Goal: Task Accomplishment & Management: Manage account settings

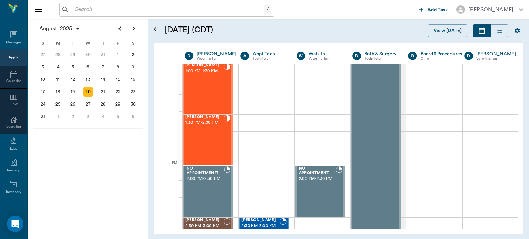
scroll to position [523, 0]
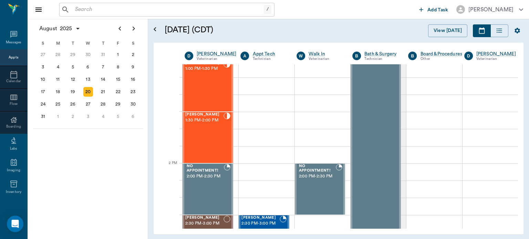
click at [204, 131] on div "[PERSON_NAME] 1:30 PM - 2:00 PM" at bounding box center [204, 138] width 38 height 50
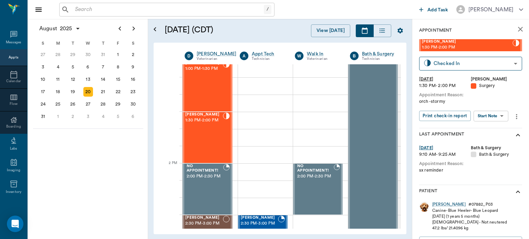
click at [495, 117] on body "/ ​ Add Task [PERSON_NAME] Nectar Messages Appts Calendar Flow Boarding Labs Im…" at bounding box center [264, 119] width 529 height 239
click at [495, 139] on button "Start Surgery" at bounding box center [485, 141] width 28 height 8
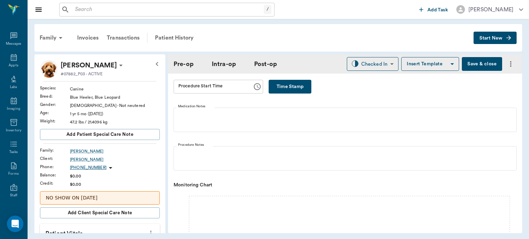
type input "63ec2f075fda476ae8351a4d"
type input "[DATE]"
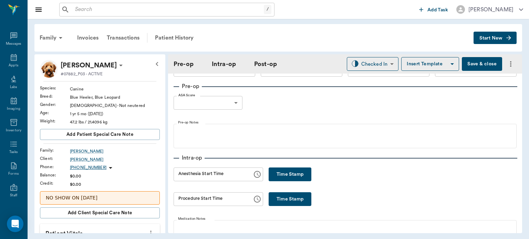
scroll to position [23, 0]
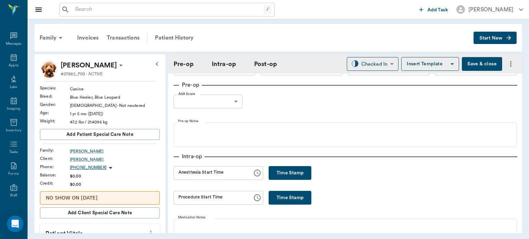
click at [287, 170] on button "Time Stamp" at bounding box center [289, 173] width 43 height 14
click at [186, 176] on input "12:04 PM" at bounding box center [210, 173] width 74 height 14
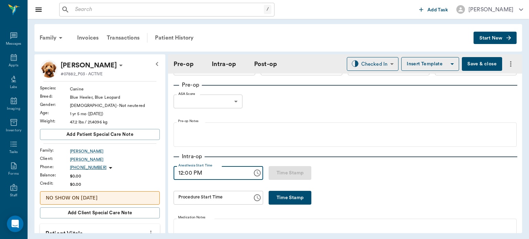
click at [189, 175] on input "12:00 PM" at bounding box center [210, 173] width 74 height 14
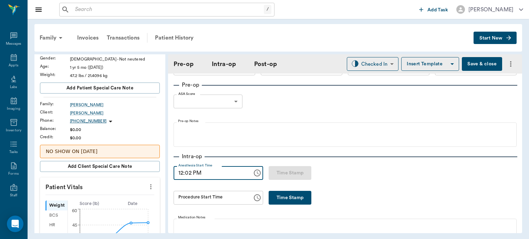
scroll to position [74, 0]
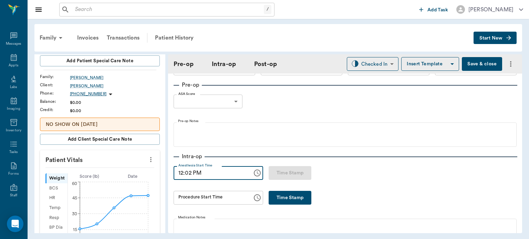
type input "12:02 PM"
click at [150, 154] on div at bounding box center [150, 160] width 11 height 12
click at [153, 160] on p "Patient Vitals" at bounding box center [100, 158] width 120 height 17
click at [150, 159] on icon "more" at bounding box center [150, 159] width 1 height 5
click at [117, 173] on span "Enter Vitals" at bounding box center [117, 170] width 58 height 7
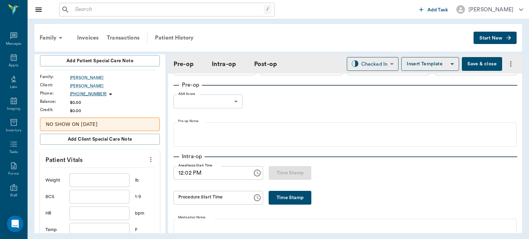
click at [95, 181] on input "text" at bounding box center [100, 180] width 60 height 14
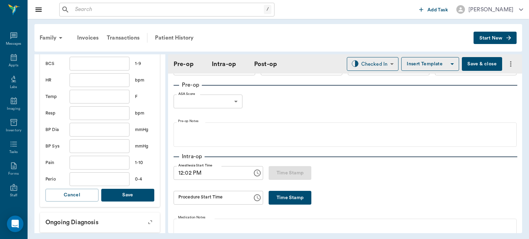
scroll to position [208, 0]
type input "46.9"
click at [130, 192] on button "Save" at bounding box center [127, 194] width 53 height 13
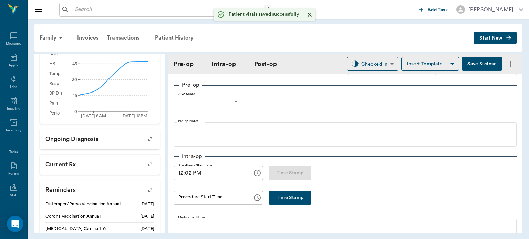
scroll to position [0, 0]
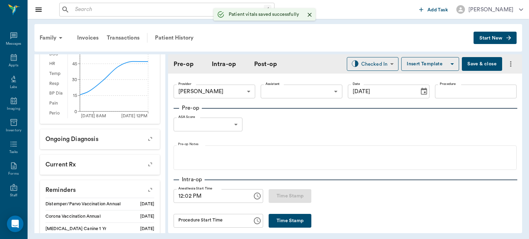
click at [301, 96] on body "/ ​ Add Task [PERSON_NAME] Nectar Messages Appts Labs Imaging Inventory Tasks F…" at bounding box center [264, 119] width 529 height 239
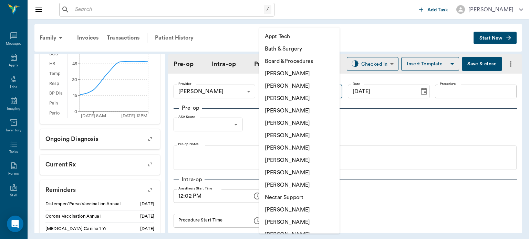
click at [289, 160] on li "[PERSON_NAME]" at bounding box center [299, 160] width 80 height 12
type input "63ec2e7e52e12b0ba117b124"
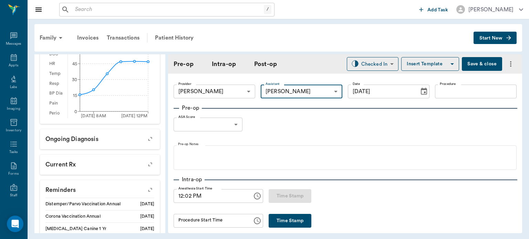
click at [452, 97] on input "Procedure" at bounding box center [476, 92] width 82 height 14
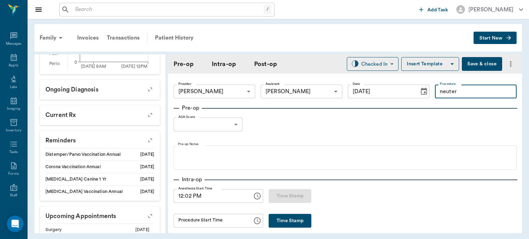
scroll to position [255, 0]
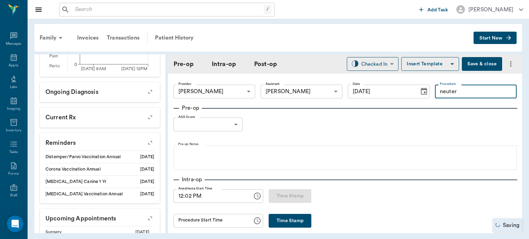
type input "neuter"
click at [423, 61] on button "Insert Template" at bounding box center [430, 64] width 58 height 14
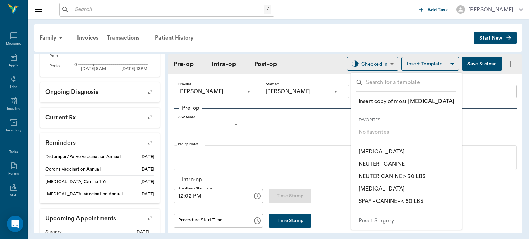
click at [422, 204] on p "​ SPAY - CANINE - < 50 LBS" at bounding box center [390, 201] width 65 height 8
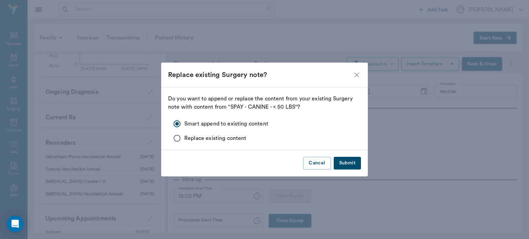
click at [351, 165] on button "Submit" at bounding box center [347, 163] width 27 height 13
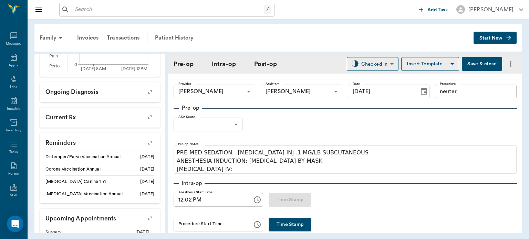
click at [230, 121] on body "/ ​ Add Task [PERSON_NAME] Nectar Messages Appts Labs Imaging Inventory Tasks F…" at bounding box center [264, 119] width 529 height 239
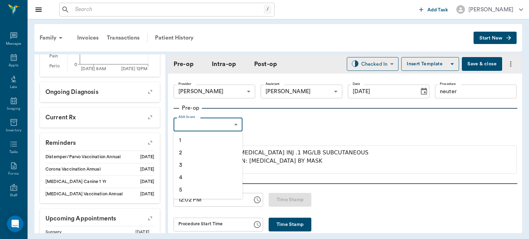
click at [201, 140] on li "1" at bounding box center [207, 140] width 69 height 12
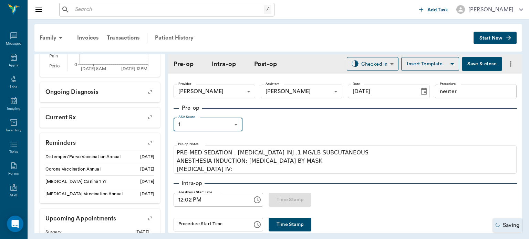
type input "1"
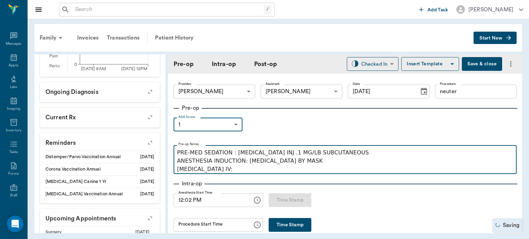
click at [225, 172] on p "PRE-MED SEDATION : [MEDICAL_DATA] INJ .1 MG/LB SUBCUTANEOUS ANESTHESIA INDUCTIO…" at bounding box center [345, 161] width 336 height 25
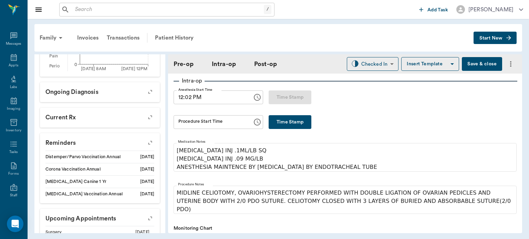
scroll to position [105, 0]
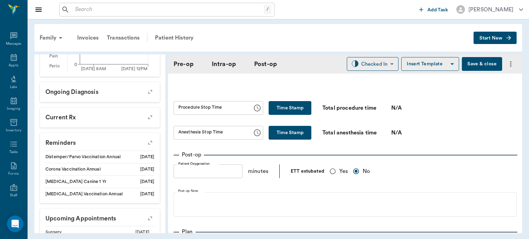
click at [337, 173] on input "Yes" at bounding box center [332, 171] width 13 height 13
radio input "true"
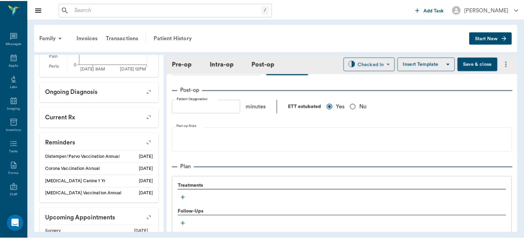
scroll to position [551, 0]
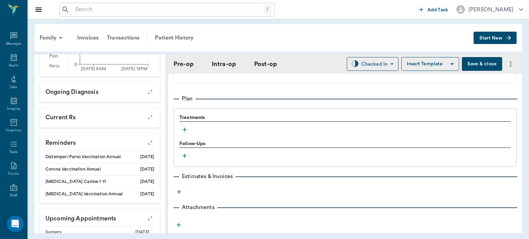
click at [185, 126] on icon "button" at bounding box center [184, 129] width 7 height 7
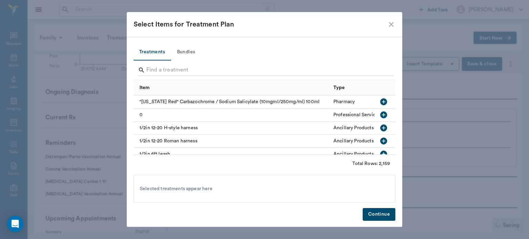
click at [191, 51] on button "Bundles" at bounding box center [185, 52] width 31 height 17
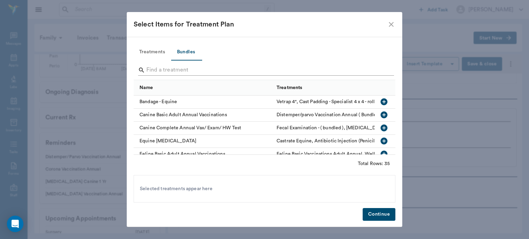
click at [171, 67] on input "Search" at bounding box center [264, 70] width 237 height 11
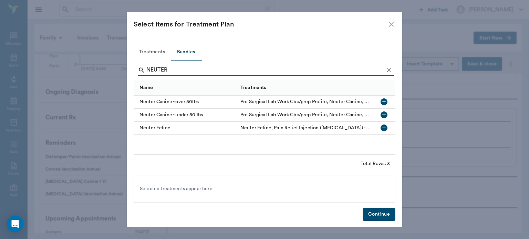
type input "NEUTER"
click at [384, 116] on icon "button" at bounding box center [383, 115] width 7 height 7
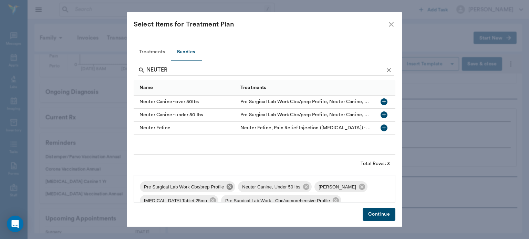
click at [229, 189] on icon at bounding box center [230, 187] width 6 height 6
click at [260, 184] on icon at bounding box center [264, 187] width 8 height 8
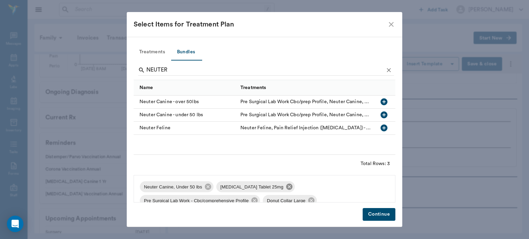
click at [285, 186] on icon at bounding box center [289, 187] width 8 height 8
click at [329, 188] on icon at bounding box center [331, 187] width 6 height 6
click at [261, 190] on icon at bounding box center [264, 187] width 6 height 6
click at [378, 216] on button "Continue" at bounding box center [378, 214] width 33 height 13
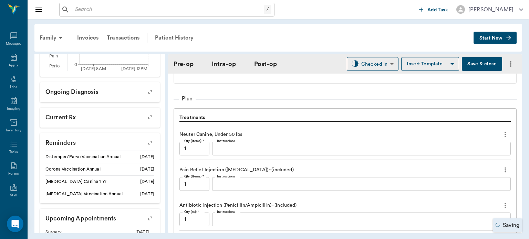
click at [467, 64] on button "Save & close" at bounding box center [482, 64] width 40 height 14
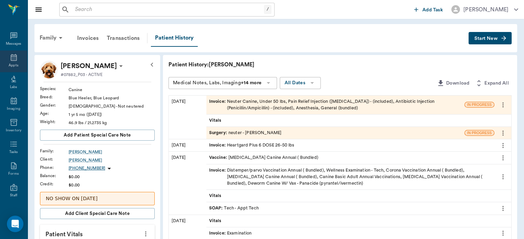
click at [10, 65] on div "Appts" at bounding box center [14, 65] width 10 height 5
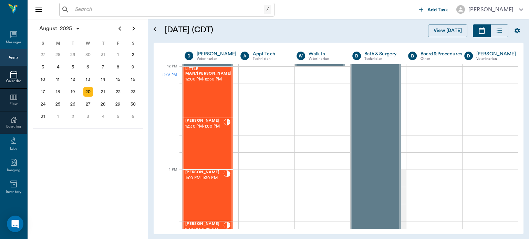
scroll to position [414, 0]
click at [209, 151] on div "[PERSON_NAME] 12:30 PM - 1:00 PM" at bounding box center [204, 144] width 38 height 50
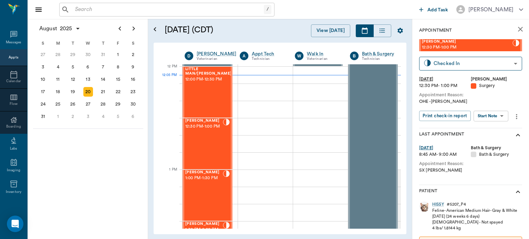
click at [497, 116] on body "/ ​ Add Task [PERSON_NAME] Nectar Messages Appts Calendar Flow Boarding Labs Im…" at bounding box center [264, 119] width 529 height 239
click at [491, 140] on button "Start Surgery" at bounding box center [485, 141] width 28 height 8
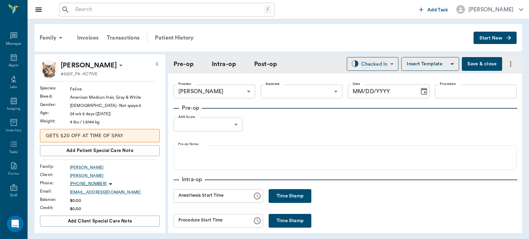
type input "63ec2f075fda476ae8351a4d"
type input "[DATE]"
click at [303, 87] on body "/ ​ Add Task [PERSON_NAME] Nectar Messages Appts Labs Imaging Inventory Tasks F…" at bounding box center [264, 119] width 529 height 239
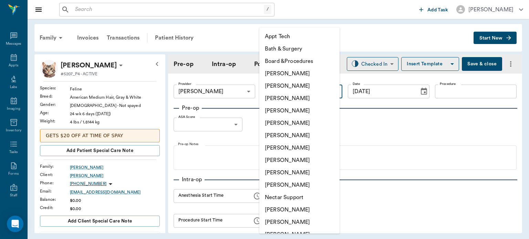
click at [276, 159] on li "[PERSON_NAME]" at bounding box center [299, 160] width 80 height 12
type input "63ec2e7e52e12b0ba117b124"
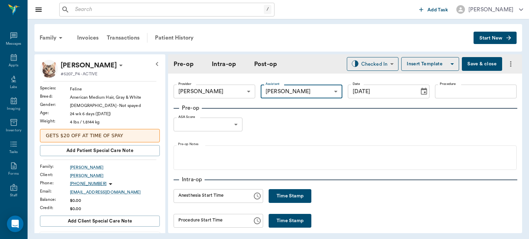
click at [463, 94] on input "Procedure" at bounding box center [476, 92] width 82 height 14
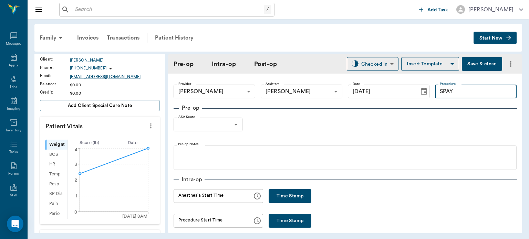
scroll to position [111, 0]
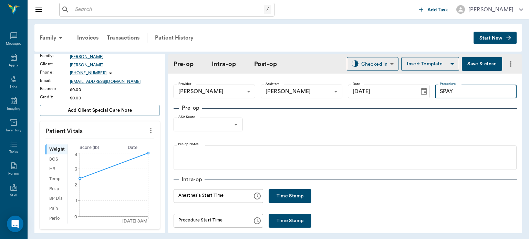
type input "SPAY"
click at [432, 61] on button "Insert Template" at bounding box center [430, 64] width 58 height 14
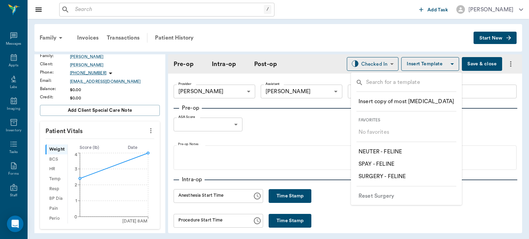
click at [391, 162] on p "​ SPAY - FELINE" at bounding box center [376, 164] width 36 height 8
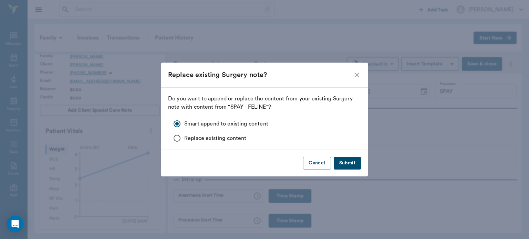
click at [343, 161] on button "Submit" at bounding box center [347, 163] width 27 height 13
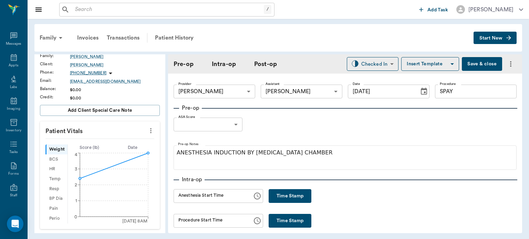
click at [226, 120] on body "/ ​ Add Task [PERSON_NAME] Nectar Messages Appts Labs Imaging Inventory Tasks F…" at bounding box center [264, 119] width 529 height 239
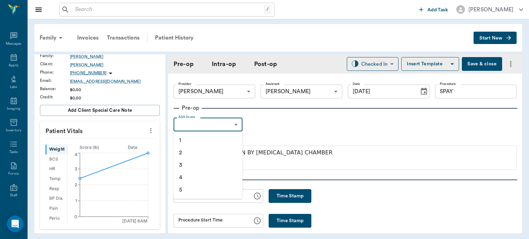
click at [202, 136] on li "1" at bounding box center [207, 140] width 69 height 12
type input "1"
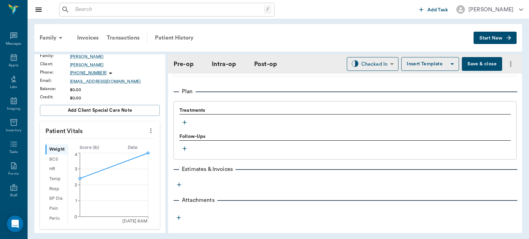
scroll to position [556, 0]
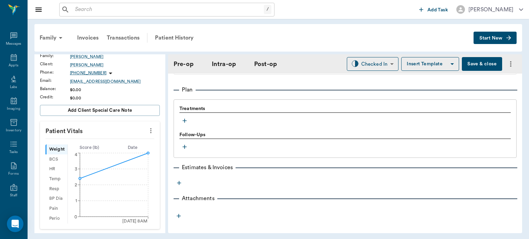
click at [185, 119] on icon "button" at bounding box center [184, 121] width 4 height 4
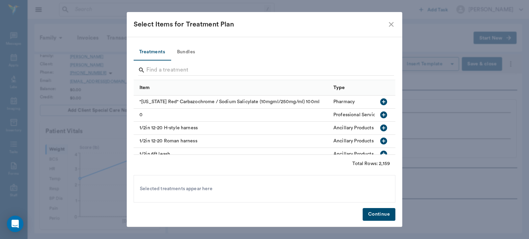
click at [193, 50] on button "Bundles" at bounding box center [185, 52] width 31 height 17
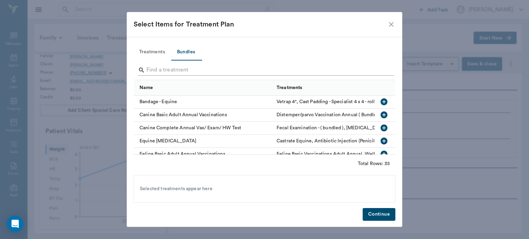
click at [160, 69] on input "Search" at bounding box center [264, 70] width 237 height 11
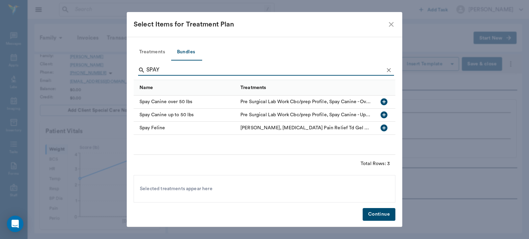
type input "SPAY"
click at [385, 126] on icon "button" at bounding box center [383, 128] width 7 height 7
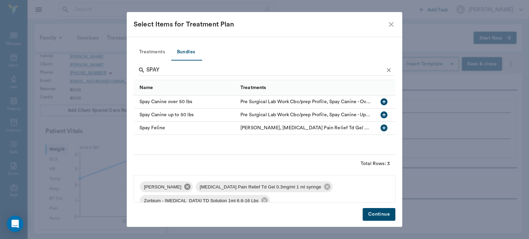
click at [187, 189] on icon at bounding box center [187, 187] width 6 height 6
click at [268, 187] on icon at bounding box center [271, 187] width 6 height 6
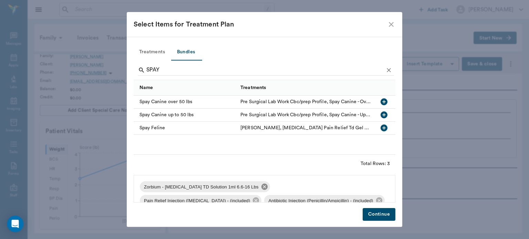
click at [261, 187] on icon at bounding box center [265, 187] width 8 height 8
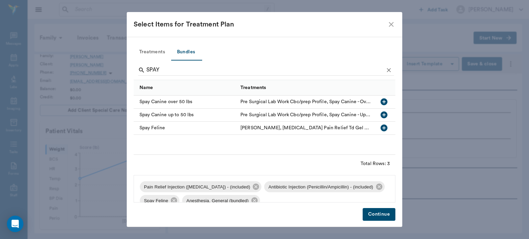
click at [383, 217] on button "Continue" at bounding box center [378, 214] width 33 height 13
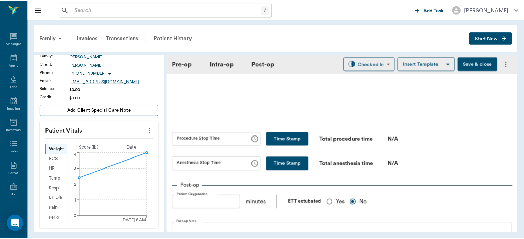
scroll to position [381, 0]
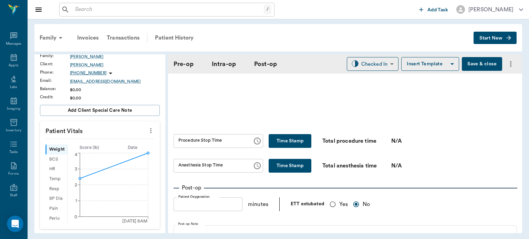
click at [489, 64] on button "Save & close" at bounding box center [482, 64] width 40 height 14
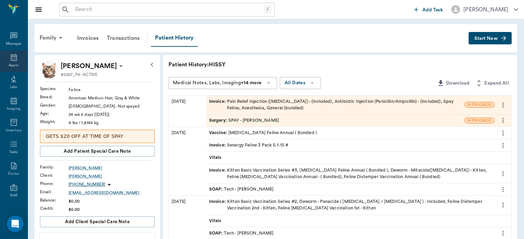
click at [11, 58] on icon at bounding box center [14, 57] width 6 height 7
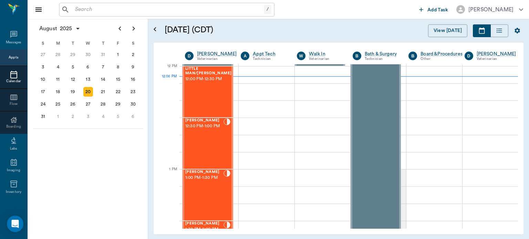
scroll to position [414, 0]
click at [207, 98] on div "LITTLE MAN/HAPPY [PERSON_NAME] 12:00 PM - 12:30 PM" at bounding box center [208, 92] width 46 height 50
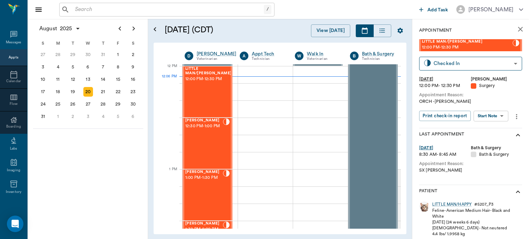
click at [496, 116] on body "/ ​ Add Task [PERSON_NAME] Nectar Messages Appts Calendar Flow Boarding Labs Im…" at bounding box center [264, 119] width 529 height 239
click at [490, 143] on button "Start Surgery" at bounding box center [485, 141] width 28 height 8
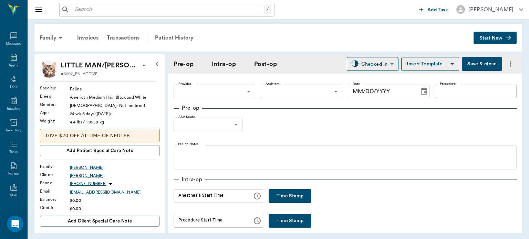
type input "63ec2f075fda476ae8351a4d"
type input "[DATE]"
click at [301, 89] on body "/ ​ Add Task [PERSON_NAME] Nectar Messages Appts Labs Imaging Inventory Tasks F…" at bounding box center [264, 119] width 529 height 239
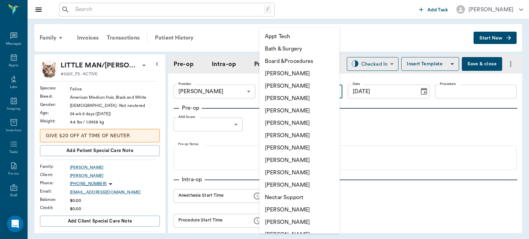
click at [450, 93] on div at bounding box center [264, 119] width 529 height 239
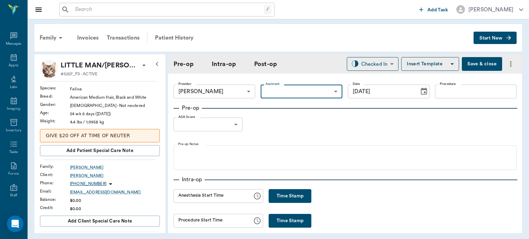
click at [445, 91] on input "Procedure" at bounding box center [476, 92] width 82 height 14
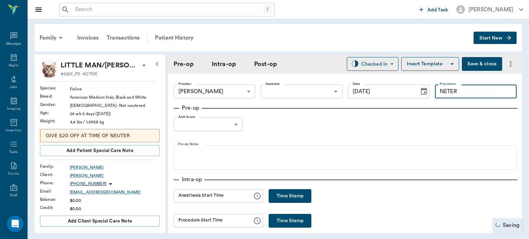
click at [444, 91] on input "NETER" at bounding box center [476, 92] width 82 height 14
type input "NEUTER"
click at [430, 62] on button "Insert Template" at bounding box center [430, 64] width 58 height 14
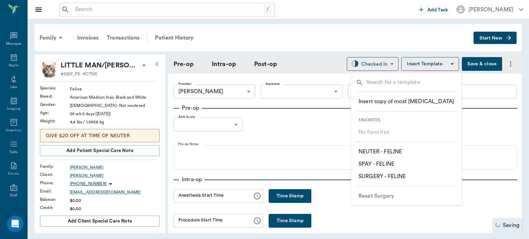
click at [401, 154] on p "​ NEUTER - FELINE" at bounding box center [379, 152] width 43 height 8
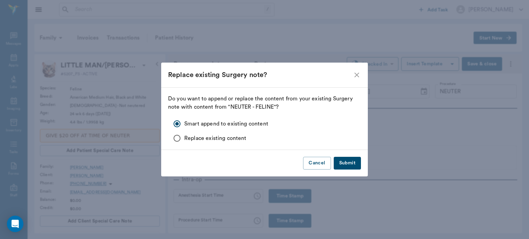
click at [350, 163] on button "Submit" at bounding box center [347, 163] width 27 height 13
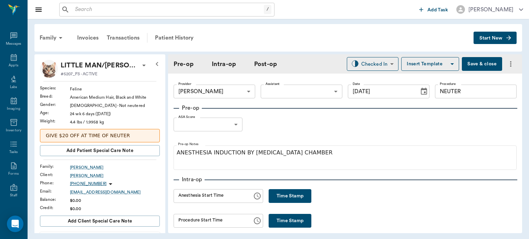
click at [235, 128] on body "/ ​ Add Task [PERSON_NAME] Nectar Messages Appts Labs Imaging Inventory Tasks F…" at bounding box center [264, 119] width 529 height 239
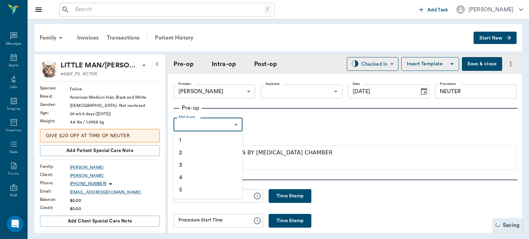
click at [218, 141] on li "1" at bounding box center [207, 140] width 69 height 12
type input "1"
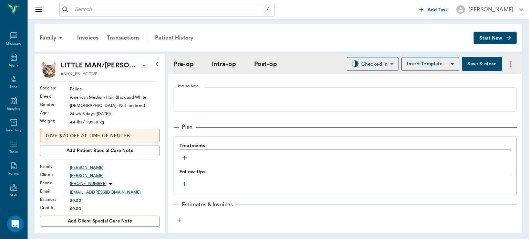
scroll to position [515, 0]
click at [183, 158] on icon "button" at bounding box center [184, 158] width 4 height 4
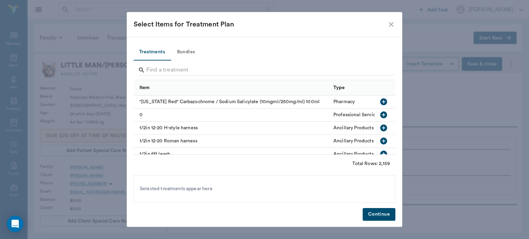
click at [190, 49] on button "Bundles" at bounding box center [185, 52] width 31 height 17
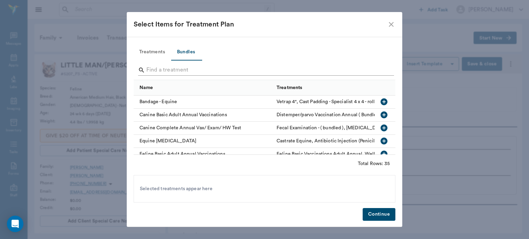
click at [168, 68] on input "Search" at bounding box center [264, 70] width 237 height 11
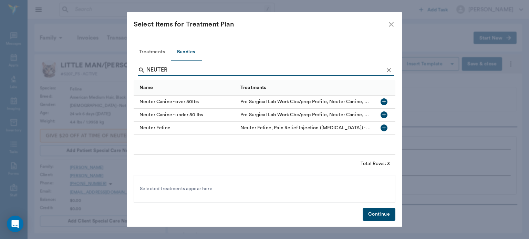
type input "NEUTER"
click at [386, 129] on icon "button" at bounding box center [383, 128] width 7 height 7
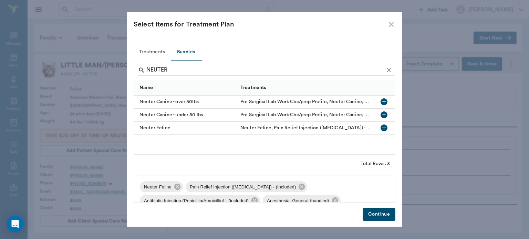
click at [377, 214] on button "Continue" at bounding box center [378, 214] width 33 height 13
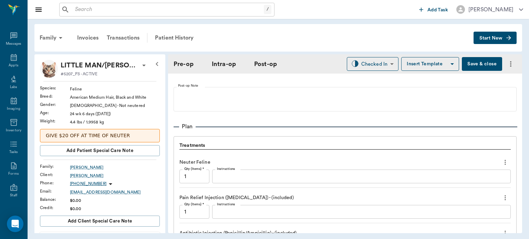
click at [477, 65] on button "Save & close" at bounding box center [482, 64] width 40 height 14
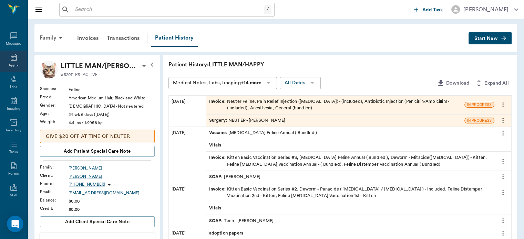
click at [13, 54] on icon at bounding box center [14, 57] width 8 height 8
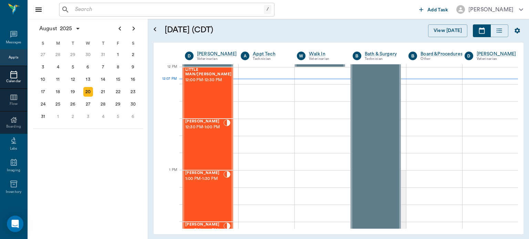
scroll to position [413, 0]
click at [217, 200] on div "[PERSON_NAME] 1:00 PM - 1:30 PM" at bounding box center [204, 196] width 38 height 50
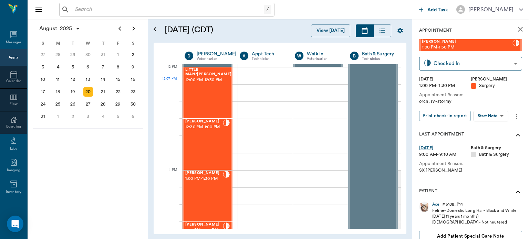
click at [497, 116] on body "/ ​ Add Task [PERSON_NAME] Nectar Messages Appts Calendar Flow Boarding Labs Im…" at bounding box center [264, 119] width 529 height 239
click at [489, 143] on button "Start Surgery" at bounding box center [485, 141] width 28 height 8
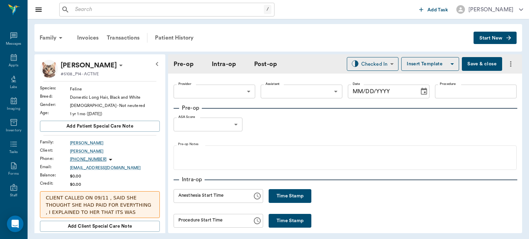
type input "63ec2f075fda476ae8351a4d"
type input "[DATE]"
click at [450, 92] on input "Procedure" at bounding box center [476, 92] width 82 height 14
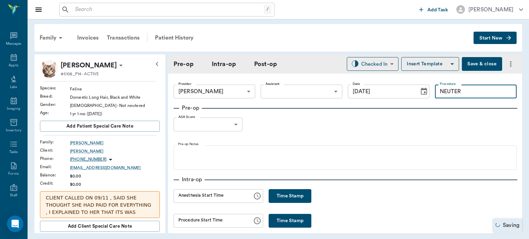
type input "NEUTER"
click at [417, 69] on button "Insert Template" at bounding box center [430, 64] width 58 height 14
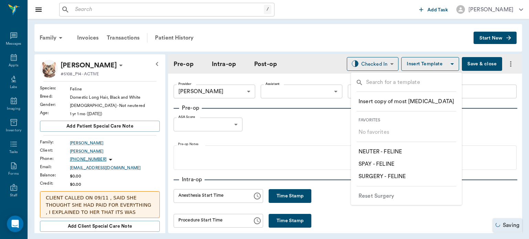
click at [401, 151] on p "​ NEUTER - FELINE" at bounding box center [379, 152] width 43 height 8
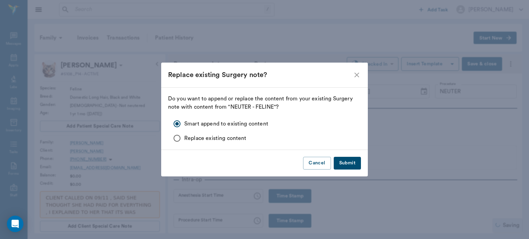
click at [354, 165] on button "Submit" at bounding box center [347, 163] width 27 height 13
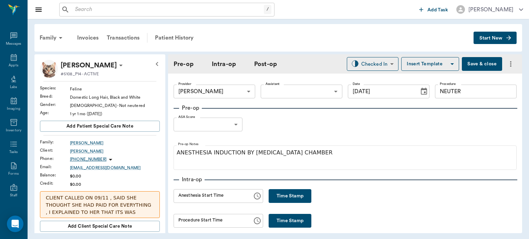
click at [232, 128] on body "/ ​ Add Task [PERSON_NAME] Nectar Messages Appts Labs Imaging Inventory Tasks F…" at bounding box center [264, 119] width 529 height 239
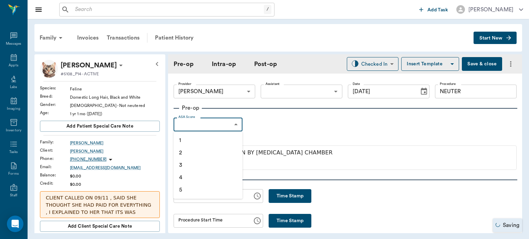
click at [202, 138] on li "1" at bounding box center [207, 140] width 69 height 12
type input "1"
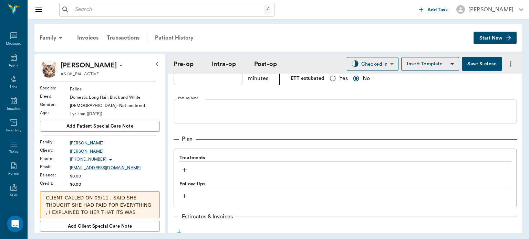
scroll to position [503, 0]
click at [184, 169] on icon "button" at bounding box center [184, 170] width 4 height 4
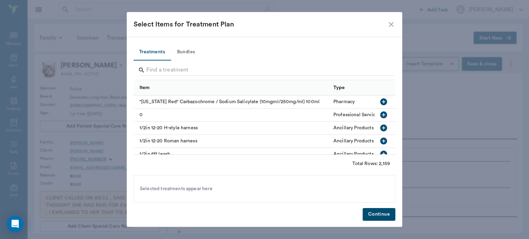
click at [193, 55] on button "Bundles" at bounding box center [185, 52] width 31 height 17
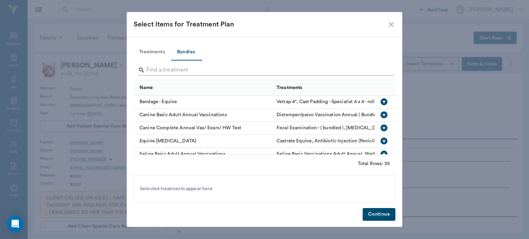
click at [167, 69] on input "Search" at bounding box center [264, 70] width 237 height 11
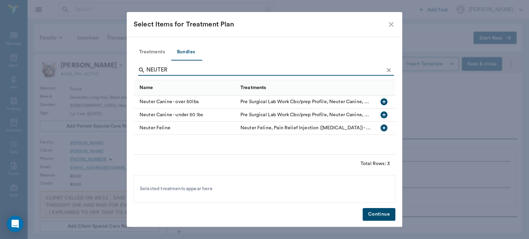
type input "NEUTER"
click at [385, 129] on icon "button" at bounding box center [383, 128] width 7 height 7
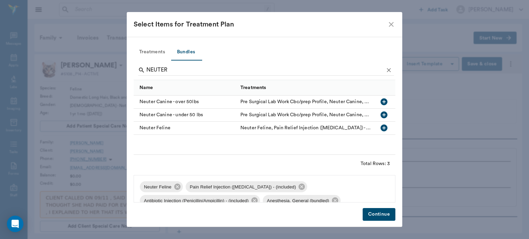
scroll to position [10, 0]
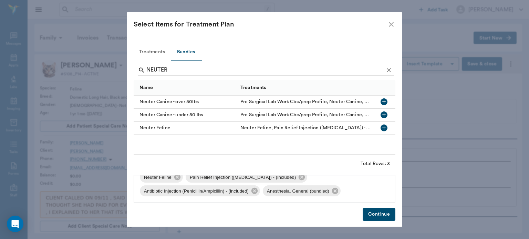
click at [384, 219] on button "Continue" at bounding box center [378, 214] width 33 height 13
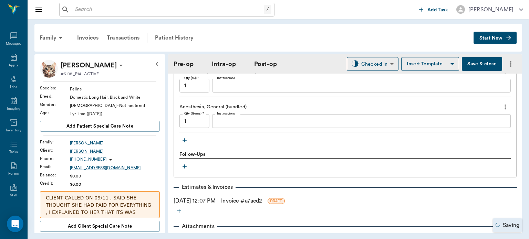
scroll to position [676, 0]
click at [182, 138] on icon "button" at bounding box center [184, 140] width 7 height 7
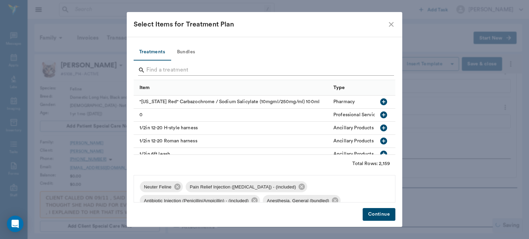
click at [169, 70] on input "Search" at bounding box center [264, 70] width 237 height 11
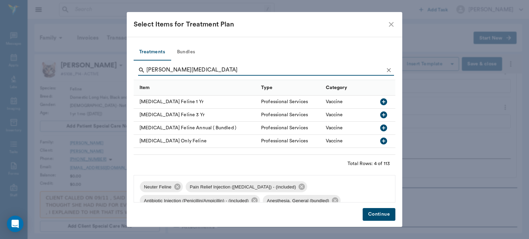
type input "[PERSON_NAME][MEDICAL_DATA]"
click at [386, 104] on icon "button" at bounding box center [383, 102] width 8 height 8
click at [388, 213] on button "Continue" at bounding box center [378, 214] width 33 height 13
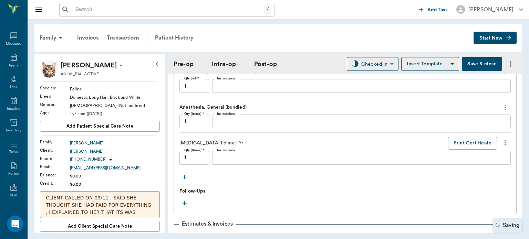
click at [477, 62] on button "Save & close" at bounding box center [482, 64] width 40 height 14
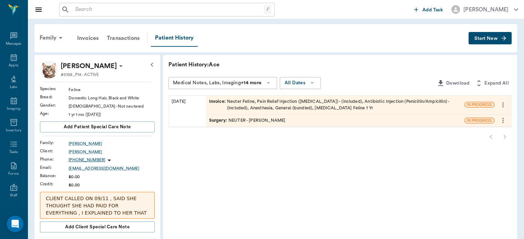
click at [13, 64] on div "Appts" at bounding box center [14, 65] width 10 height 5
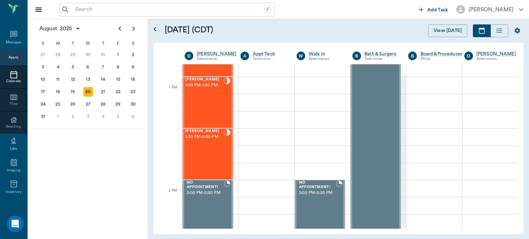
scroll to position [519, 0]
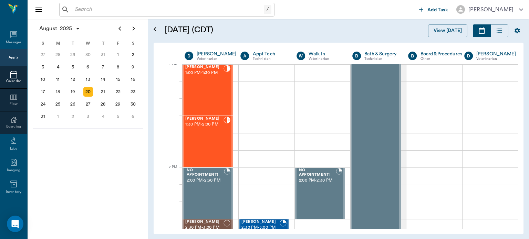
click at [205, 135] on div "[PERSON_NAME] 1:30 PM - 2:00 PM" at bounding box center [204, 142] width 38 height 50
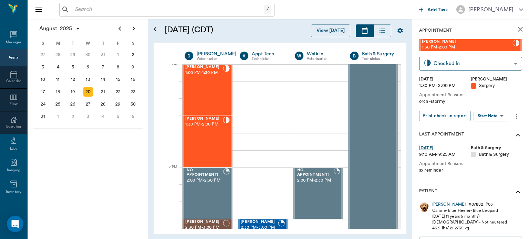
click at [496, 116] on body "/ ​ Add Task [PERSON_NAME] Nectar Messages Appts Calendar Flow Boarding Labs Im…" at bounding box center [264, 119] width 529 height 239
click at [495, 143] on button "View Surgery" at bounding box center [485, 141] width 28 height 8
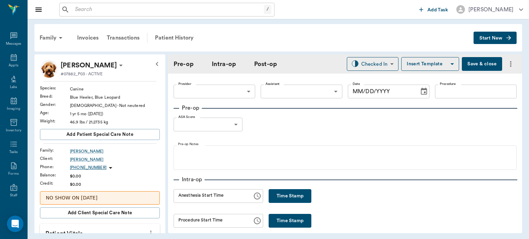
type input "63ec2f075fda476ae8351a4d"
type input "63ec2e7e52e12b0ba117b124"
type input "neuter"
type input "1"
radio input "true"
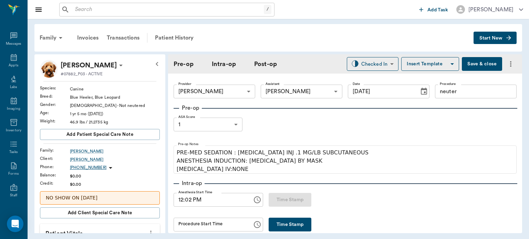
type input "[DATE]"
type input "12:02 PM"
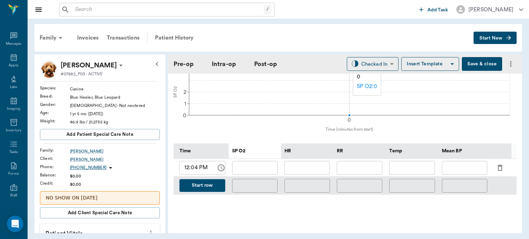
scroll to position [274, 0]
click at [499, 165] on icon "button" at bounding box center [500, 167] width 8 height 8
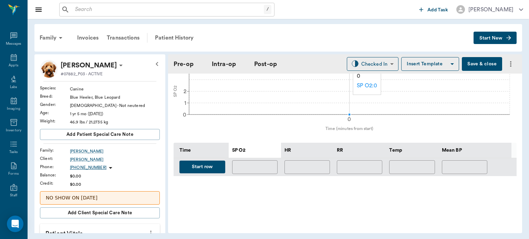
click at [220, 166] on button "Start row" at bounding box center [202, 167] width 46 height 13
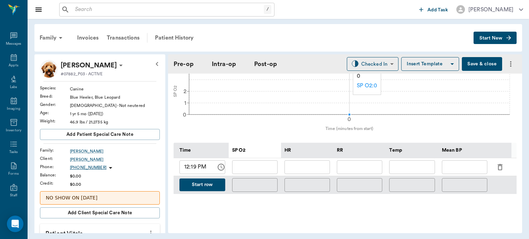
click at [363, 164] on input "text" at bounding box center [359, 167] width 45 height 14
type input "10"
click at [307, 164] on input "text" at bounding box center [306, 167] width 45 height 14
type input "87"
click at [272, 163] on input "text" at bounding box center [254, 167] width 45 height 14
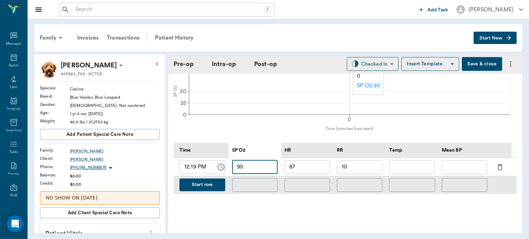
type input "95"
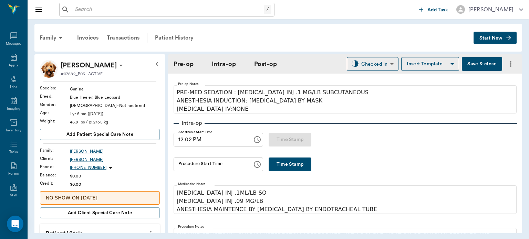
scroll to position [60, 0]
click at [279, 164] on button "Time Stamp" at bounding box center [289, 165] width 43 height 14
click at [189, 168] on input "12:30 PM" at bounding box center [210, 165] width 74 height 14
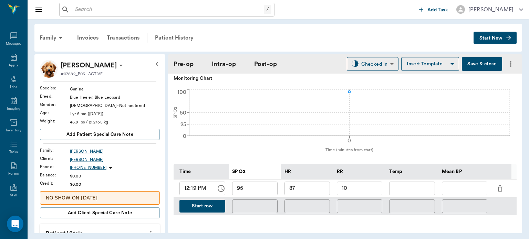
scroll to position [293, 0]
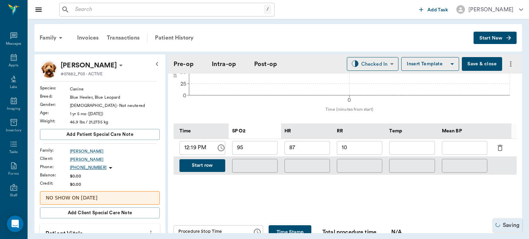
type input "12:27 PM"
click at [215, 163] on button "Start row" at bounding box center [202, 165] width 46 height 13
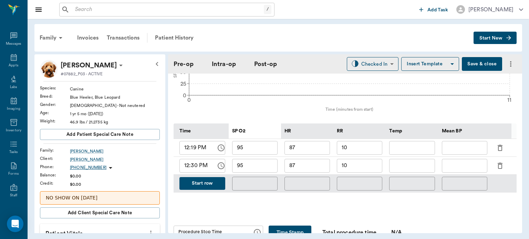
click at [331, 175] on div "​" at bounding box center [307, 184] width 52 height 18
click at [313, 159] on input "87" at bounding box center [306, 166] width 45 height 14
type input "8"
type input "70"
click at [261, 165] on input "95" at bounding box center [254, 166] width 45 height 14
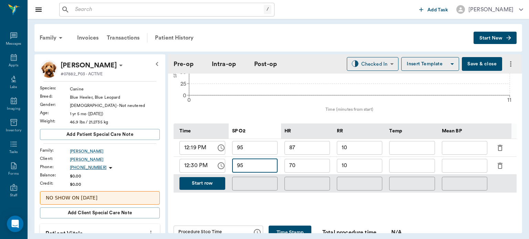
type input "9"
type input "97"
click at [408, 164] on input "text" at bounding box center [411, 166] width 45 height 14
type input "92"
click at [309, 163] on input "70" at bounding box center [306, 166] width 45 height 14
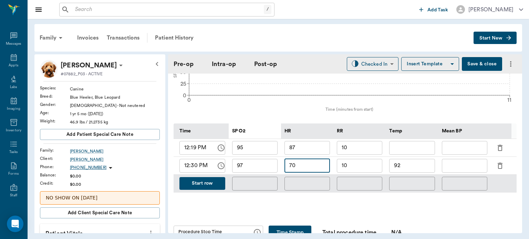
type input "7"
type input "90"
click at [478, 66] on button "Save & close" at bounding box center [482, 64] width 40 height 14
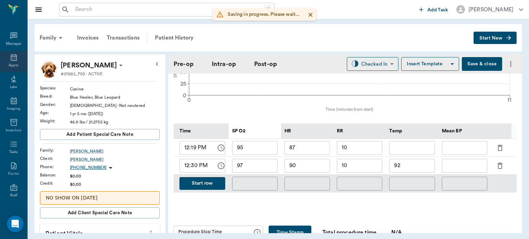
click at [13, 64] on div "Appts" at bounding box center [14, 65] width 10 height 5
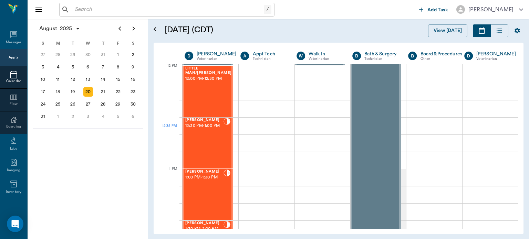
scroll to position [414, 0]
click at [217, 144] on div "[PERSON_NAME] 12:30 PM - 1:00 PM" at bounding box center [204, 143] width 38 height 50
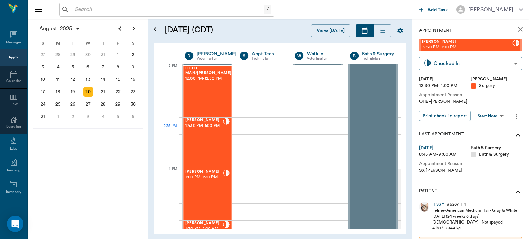
click at [493, 118] on body "/ ​ Add Task [PERSON_NAME] Nectar Messages Appts Calendar Flow Boarding Labs Im…" at bounding box center [264, 119] width 529 height 239
click at [492, 141] on button "View Surgery" at bounding box center [485, 141] width 28 height 8
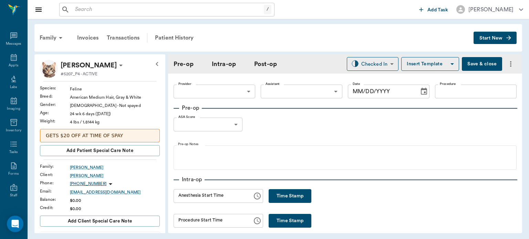
type input "63ec2f075fda476ae8351a4d"
type input "63ec2e7e52e12b0ba117b124"
type input "SPAY"
type input "1"
type input "[DATE]"
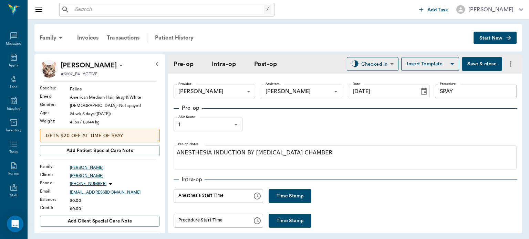
click at [277, 197] on button "Time Stamp" at bounding box center [289, 196] width 43 height 14
type input "12:35 PM"
click at [470, 63] on button "Save & close" at bounding box center [482, 64] width 40 height 14
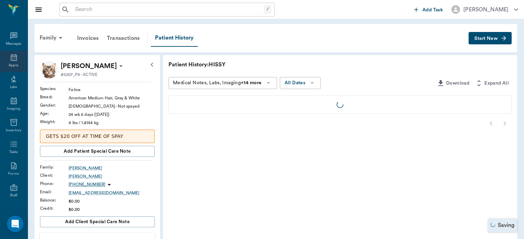
click at [11, 59] on icon at bounding box center [14, 57] width 6 height 7
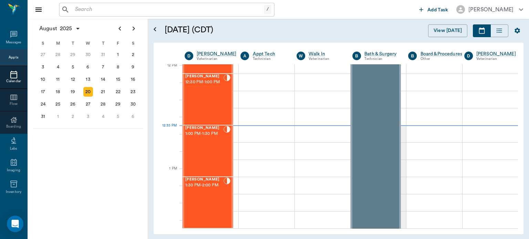
scroll to position [465, 0]
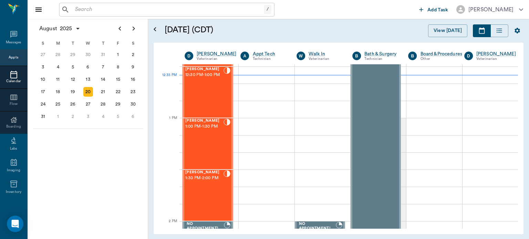
click at [204, 186] on div "[PERSON_NAME] 1:30 PM - 2:00 PM" at bounding box center [204, 195] width 38 height 50
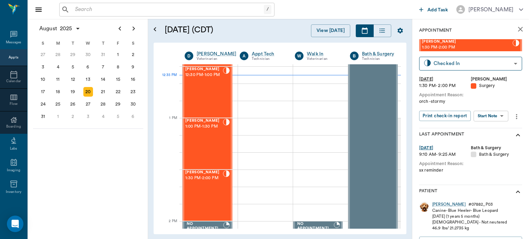
click at [495, 117] on body "/ ​ Add Task [PERSON_NAME] Nectar Messages Appts Calendar Flow Boarding Labs Im…" at bounding box center [264, 119] width 529 height 239
click at [491, 143] on button "View Surgery" at bounding box center [485, 141] width 28 height 8
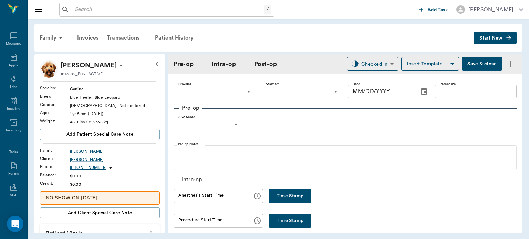
type input "63ec2f075fda476ae8351a4d"
type input "63ec2e7e52e12b0ba117b124"
type input "neuter"
type input "1"
radio input "true"
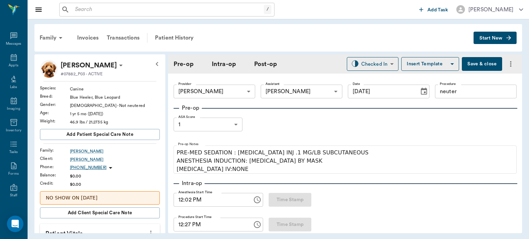
type input "[DATE]"
type input "12:02 PM"
type input "12:27 PM"
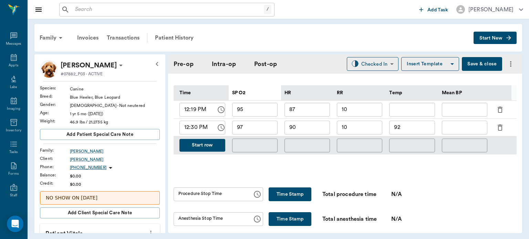
scroll to position [334, 0]
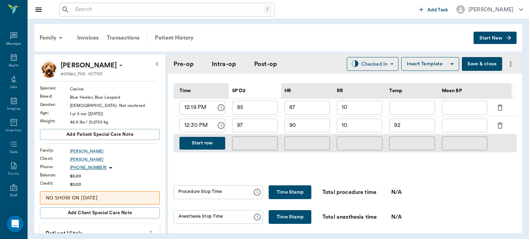
click at [207, 140] on button "Start row" at bounding box center [202, 143] width 46 height 13
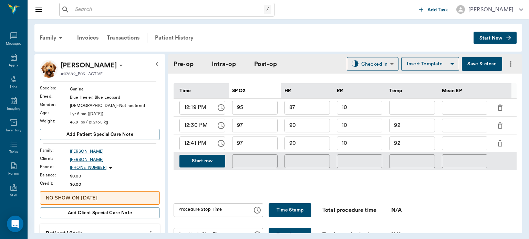
click at [259, 141] on input "97" at bounding box center [254, 144] width 45 height 14
type input "99"
click at [307, 137] on input "90" at bounding box center [306, 144] width 45 height 14
type input "9"
type input "105"
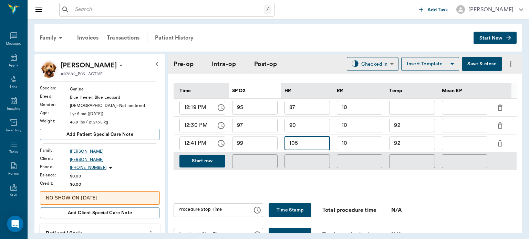
click at [414, 141] on input "92" at bounding box center [411, 144] width 45 height 14
click at [466, 142] on input "text" at bounding box center [464, 144] width 45 height 14
type input "92"
click at [467, 121] on input "text" at bounding box center [464, 126] width 45 height 14
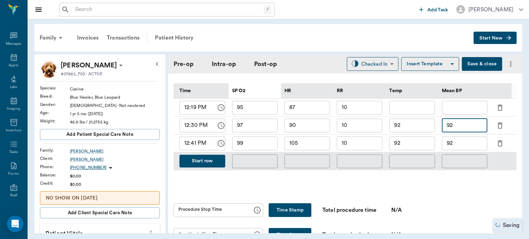
type input "92"
click at [425, 120] on input "92" at bounding box center [411, 126] width 45 height 14
click at [425, 119] on input "92" at bounding box center [411, 126] width 45 height 14
type input "9"
click at [423, 142] on input "92" at bounding box center [411, 144] width 45 height 14
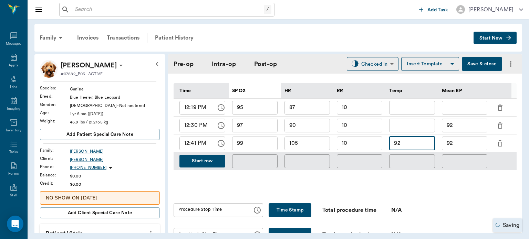
type input "9"
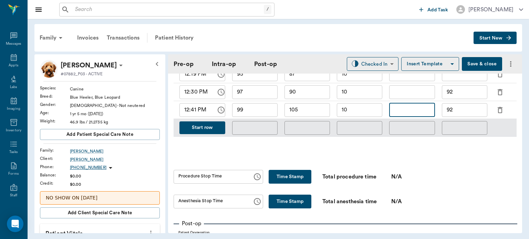
scroll to position [368, 0]
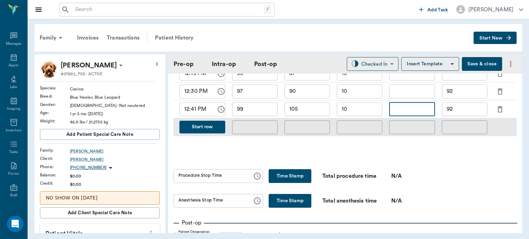
click at [292, 177] on button "Time Stamp" at bounding box center [289, 176] width 43 height 14
type input "12:44 PM"
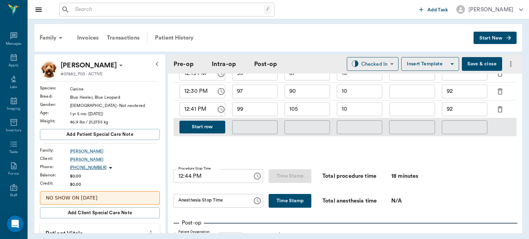
click at [282, 199] on button "Time Stamp" at bounding box center [289, 201] width 43 height 14
type input "12:44 PM"
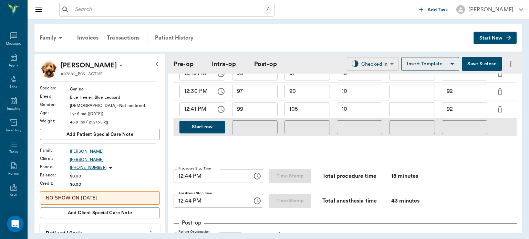
click at [372, 62] on body "/ ​ Add Task [PERSON_NAME] Nectar Messages Appts Labs Imaging Inventory Tasks F…" at bounding box center [264, 119] width 529 height 239
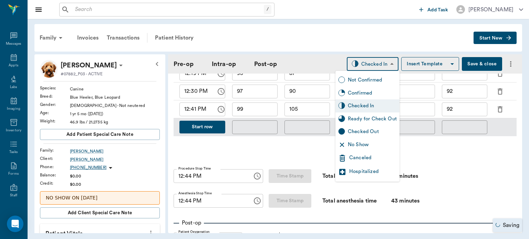
click at [372, 118] on div "Ready for Check Out" at bounding box center [372, 119] width 49 height 8
type input "READY_TO_CHECKOUT"
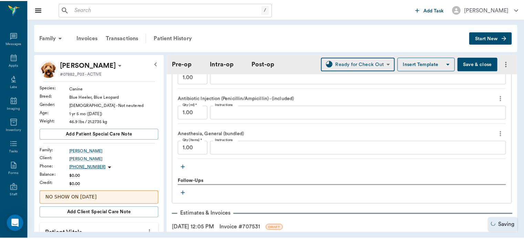
scroll to position [730, 0]
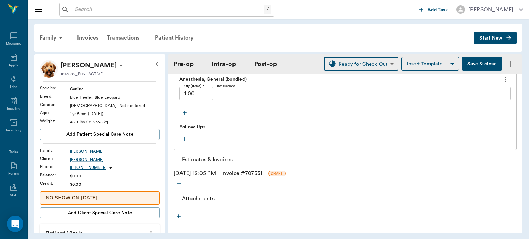
click at [262, 169] on link "Invoice # 707531" at bounding box center [241, 173] width 41 height 8
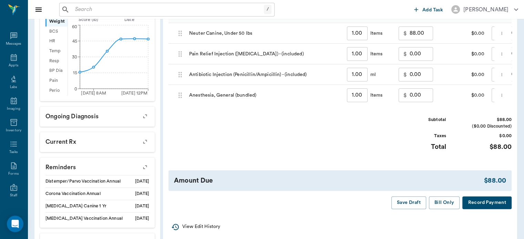
scroll to position [234, 0]
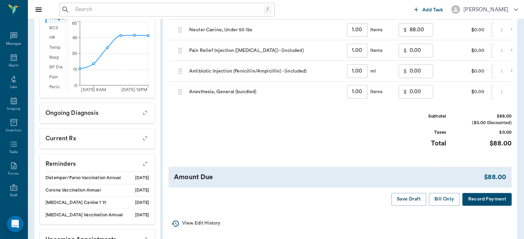
click at [444, 206] on button "Bill Only" at bounding box center [444, 199] width 31 height 13
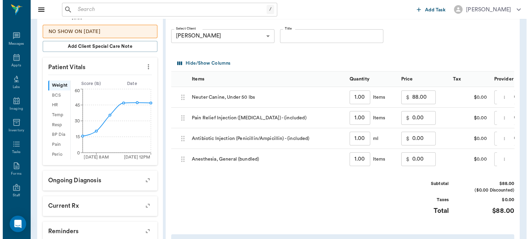
scroll to position [0, 0]
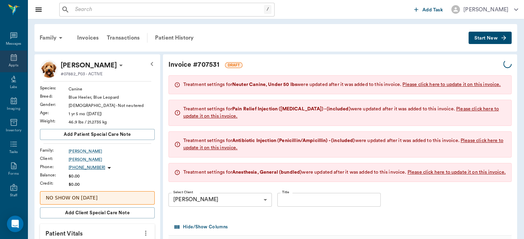
click at [19, 65] on div "Appts" at bounding box center [13, 62] width 27 height 22
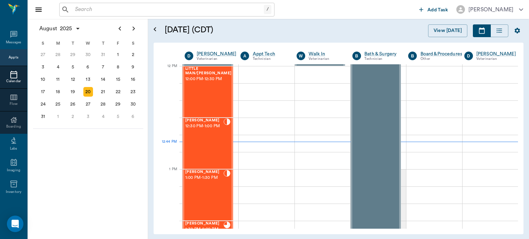
scroll to position [414, 0]
click at [207, 130] on span "12:30 PM - 1:00 PM" at bounding box center [204, 126] width 38 height 7
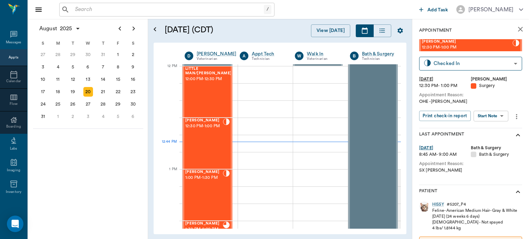
click at [495, 116] on body "/ ​ Add Task [PERSON_NAME] Nectar Messages Appts Calendar Flow Boarding Labs Im…" at bounding box center [264, 119] width 529 height 239
click at [491, 143] on button "View Surgery" at bounding box center [485, 141] width 28 height 8
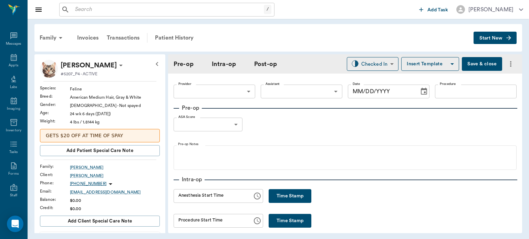
type input "63ec2f075fda476ae8351a4d"
type input "63ec2e7e52e12b0ba117b124"
type input "SPAY"
type input "1"
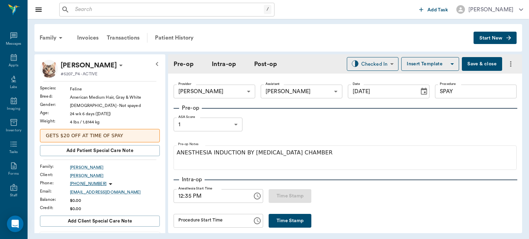
type input "[DATE]"
type input "12:35 PM"
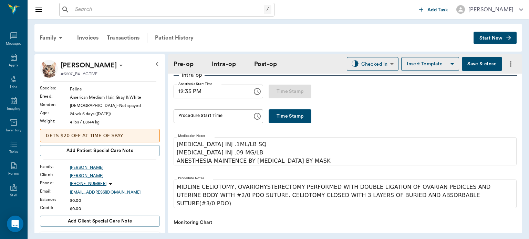
scroll to position [105, 0]
click at [273, 112] on button "Time Stamp" at bounding box center [289, 116] width 43 height 14
type input "12:51 PM"
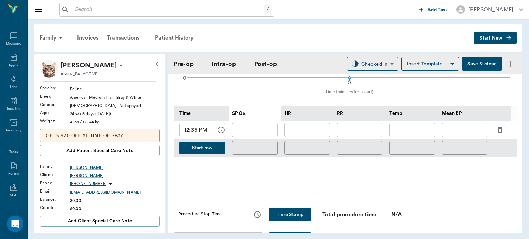
scroll to position [315, 0]
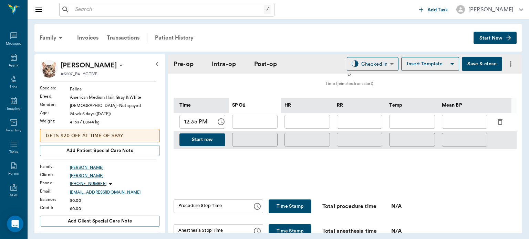
click at [263, 119] on input "text" at bounding box center [254, 122] width 45 height 14
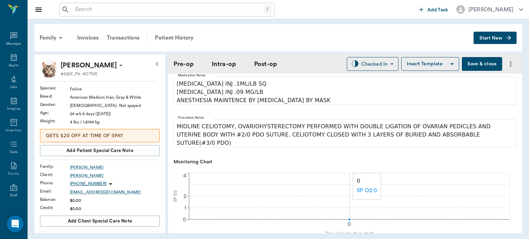
scroll to position [160, 0]
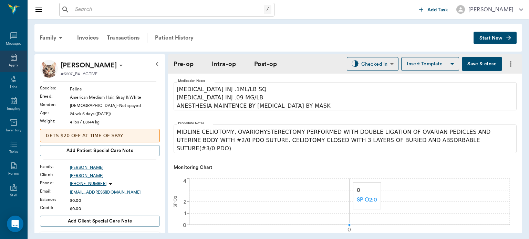
click at [10, 58] on icon at bounding box center [14, 57] width 8 height 8
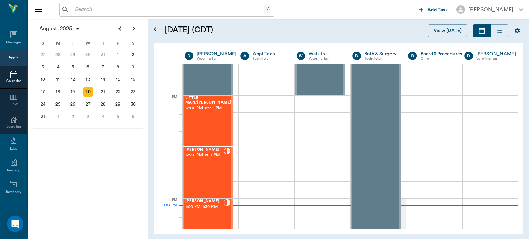
scroll to position [383, 0]
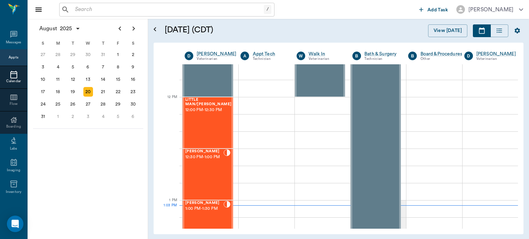
click at [208, 114] on span "12:00 PM - 12:30 PM" at bounding box center [208, 110] width 46 height 7
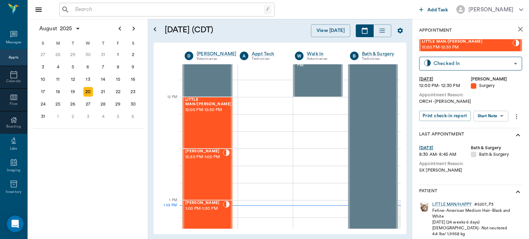
click at [504, 114] on body "/ ​ Add Task Dr. Bert Ellsworth Nectar Messages Appts Calendar Flow Boarding La…" at bounding box center [264, 119] width 529 height 239
click at [499, 141] on button "View Surgery" at bounding box center [485, 141] width 28 height 8
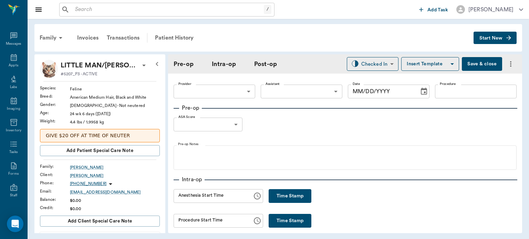
type input "63ec2f075fda476ae8351a4d"
type input "NEUTER"
type input "1"
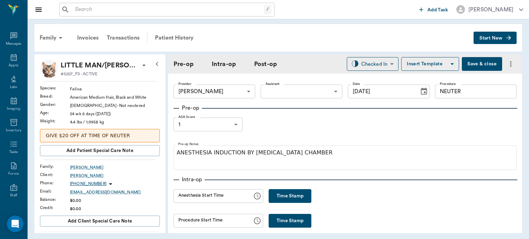
scroll to position [53, 0]
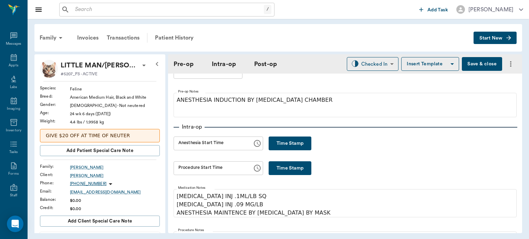
type input "[DATE]"
click at [279, 145] on button "Time Stamp" at bounding box center [289, 144] width 43 height 14
click at [194, 143] on input "01:03 PM" at bounding box center [210, 144] width 74 height 14
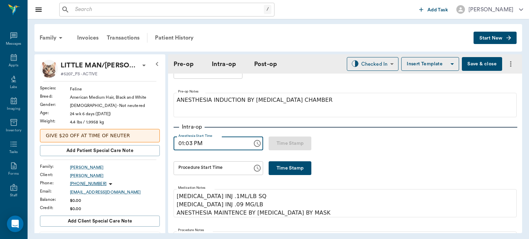
click at [189, 146] on input "01:03 PM" at bounding box center [210, 144] width 74 height 14
type input "01:00 PM"
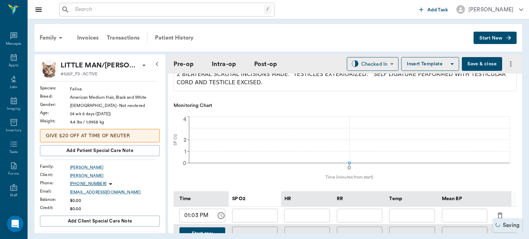
scroll to position [218, 0]
click at [11, 66] on div "Appts" at bounding box center [14, 65] width 10 height 5
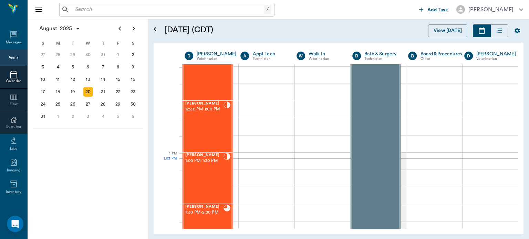
scroll to position [430, 0]
click at [219, 135] on div "[PERSON_NAME] 12:30 PM - 1:00 PM" at bounding box center [204, 128] width 38 height 50
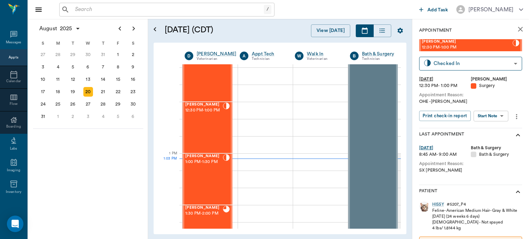
click at [497, 119] on body "/ ​ Add Task Dr. Bert Ellsworth Nectar Messages Appts Calendar Flow Boarding La…" at bounding box center [264, 119] width 529 height 239
click at [487, 143] on button "View Surgery" at bounding box center [485, 141] width 28 height 8
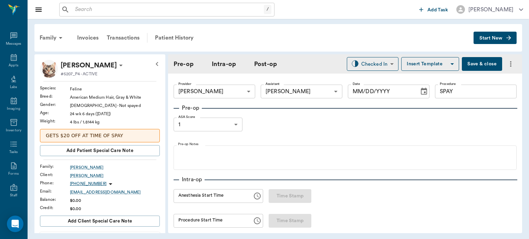
type input "63ec2f075fda476ae8351a4d"
type input "63ec2e7e52e12b0ba117b124"
type input "SPAY"
type input "1"
type input "[DATE]"
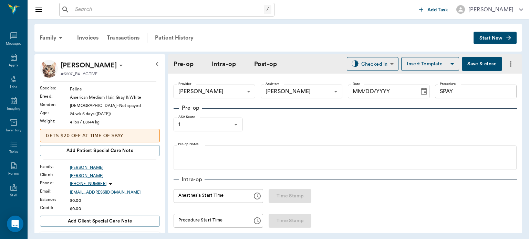
type input "12:35 PM"
type input "12:51 PM"
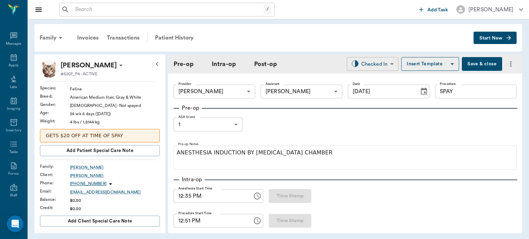
click at [380, 64] on body "/ ​ Add Task Dr. Bert Ellsworth Nectar Messages Appts Labs Imaging Inventory Ta…" at bounding box center [264, 119] width 529 height 239
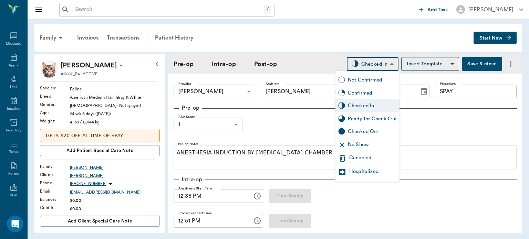
click at [368, 119] on div "Ready for Check Out" at bounding box center [372, 119] width 49 height 8
type input "READY_TO_CHECKOUT"
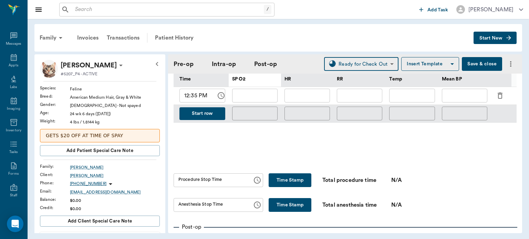
scroll to position [347, 0]
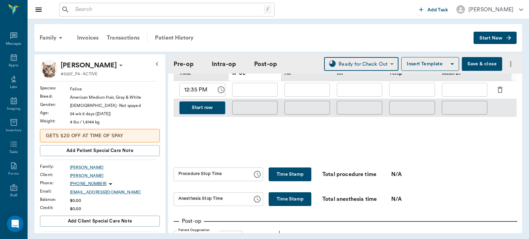
click at [281, 171] on button "Time Stamp" at bounding box center [289, 175] width 43 height 14
type input "01:24 PM"
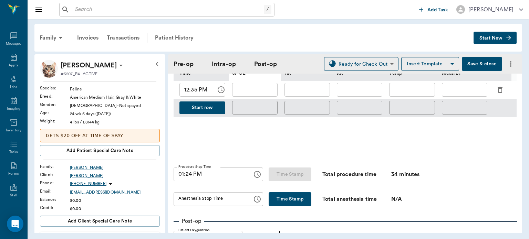
click at [187, 170] on input "01:24 PM" at bounding box center [210, 175] width 74 height 14
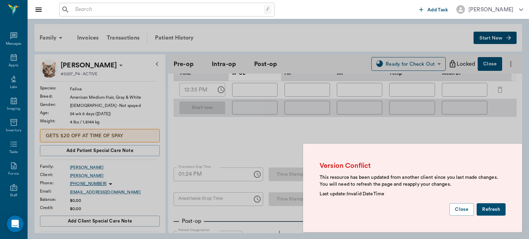
click at [491, 212] on button "Refresh" at bounding box center [490, 209] width 29 height 13
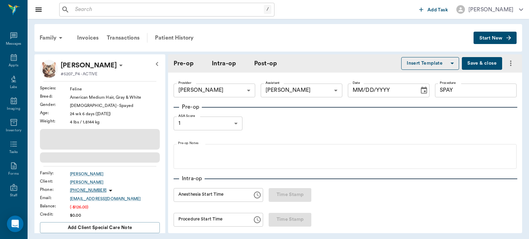
type input "63ec2f075fda476ae8351a4d"
type input "63ec2e7e52e12b0ba117b124"
type input "SPAY"
type input "1"
type input "[DATE]"
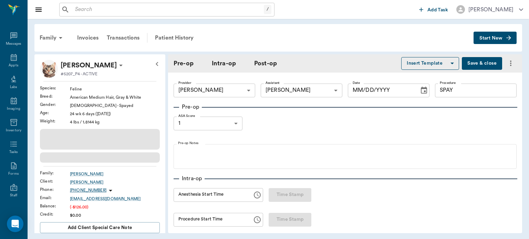
type input "12:35 PM"
type input "12:51 PM"
type input "01:22 PM"
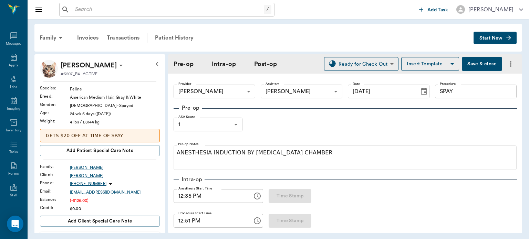
click at [477, 57] on button "Save & close" at bounding box center [482, 64] width 40 height 14
click at [467, 61] on button "Save & close" at bounding box center [482, 64] width 40 height 14
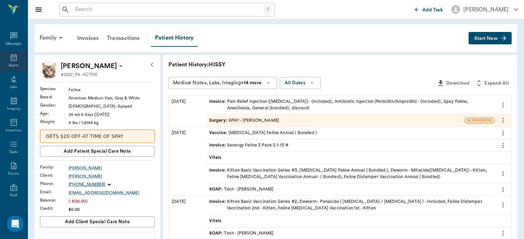
click at [11, 59] on icon at bounding box center [14, 57] width 8 height 8
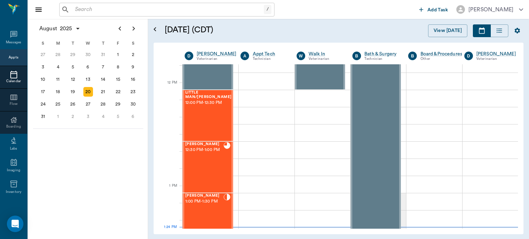
scroll to position [390, 0]
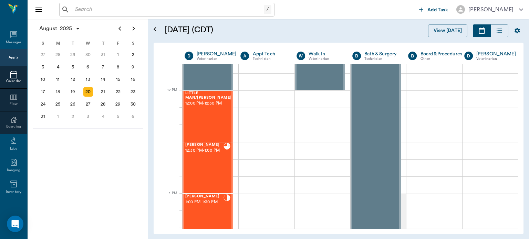
click at [213, 107] on span "12:00 PM - 12:30 PM" at bounding box center [208, 103] width 46 height 7
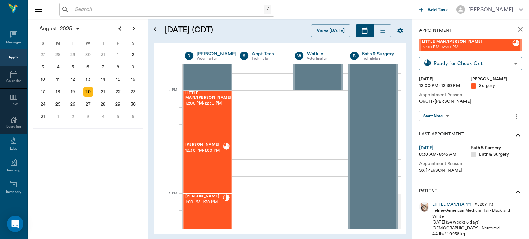
click at [462, 204] on div "LITTLE MAN/HAPPY" at bounding box center [451, 205] width 39 height 6
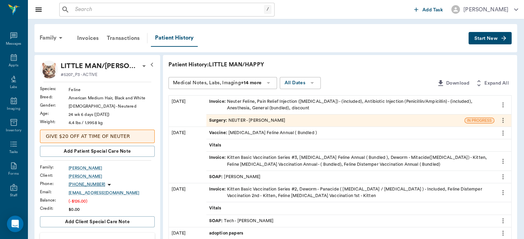
click at [220, 119] on span "Surgery :" at bounding box center [218, 120] width 19 height 7
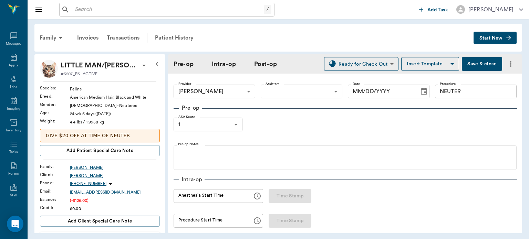
type input "63ec2f075fda476ae8351a4d"
type input "NEUTER"
type input "1"
type input "[DATE]"
type input "01:00 PM"
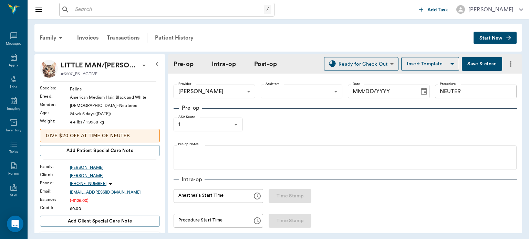
type input "01:23 PM"
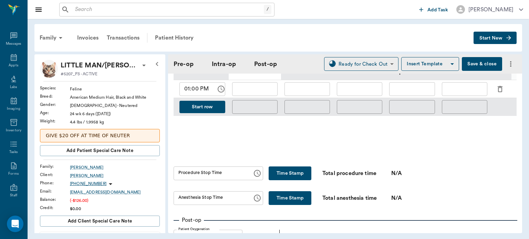
scroll to position [345, 0]
click at [286, 176] on button "Time Stamp" at bounding box center [289, 173] width 43 height 14
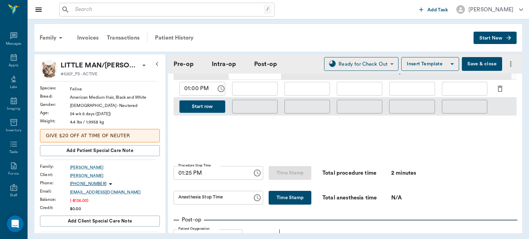
type input "01:25 PM"
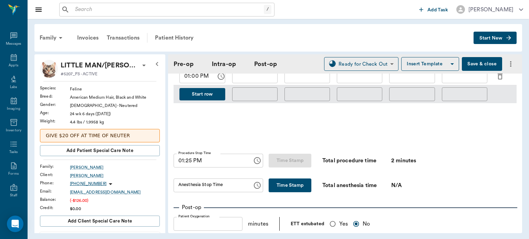
scroll to position [358, 0]
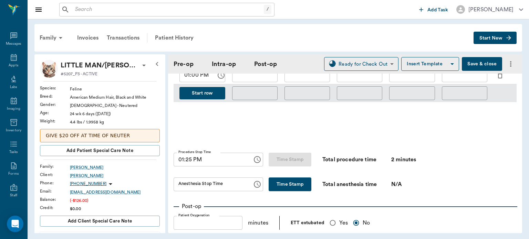
click at [377, 141] on div "Monitoring Chart 0 Time (minutes from start) 0 1 2 4 SP O2 0 SP O2 : 0 Time SP …" at bounding box center [344, 46] width 343 height 191
click at [282, 190] on button "Time Stamp" at bounding box center [289, 185] width 43 height 14
type input "01:25 PM"
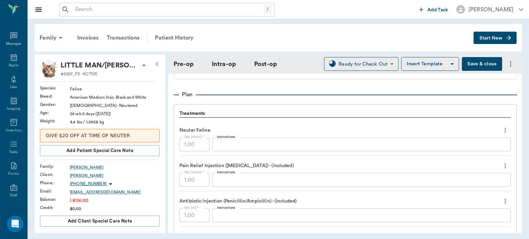
scroll to position [550, 0]
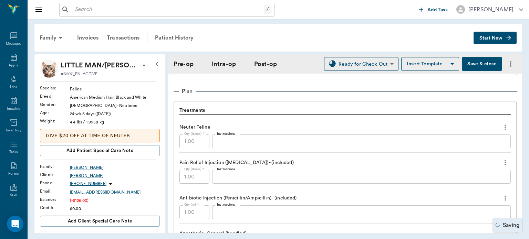
click at [477, 70] on button "Save & close" at bounding box center [482, 64] width 40 height 14
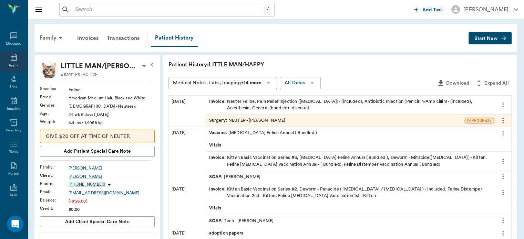
click at [11, 60] on icon at bounding box center [14, 57] width 6 height 7
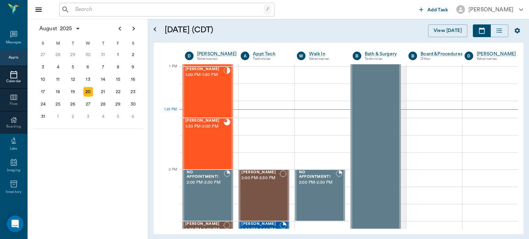
scroll to position [517, 0]
click at [211, 99] on div "[PERSON_NAME] 1:00 PM - 1:30 PM" at bounding box center [204, 92] width 38 height 50
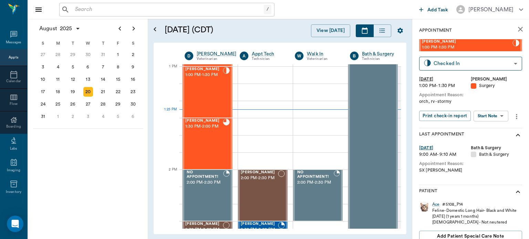
click at [495, 116] on body "/ ​ Add Task Dr. Bert Ellsworth Nectar Messages Appts Calendar Flow Boarding La…" at bounding box center [264, 119] width 529 height 239
click at [494, 144] on button "View Surgery" at bounding box center [485, 141] width 28 height 8
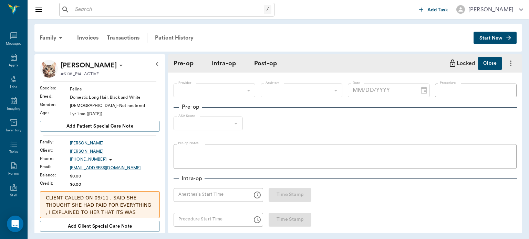
type input "63ec2f075fda476ae8351a4d"
type input "NEUTER"
type input "1"
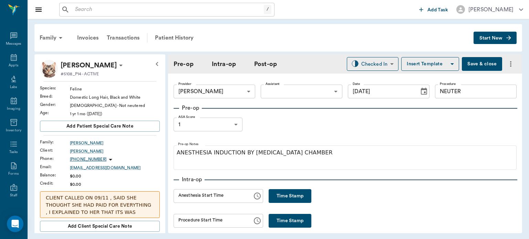
type input "[DATE]"
click at [292, 195] on button "Time Stamp" at bounding box center [289, 196] width 43 height 14
click at [185, 198] on input "01:25 PM" at bounding box center [210, 196] width 74 height 14
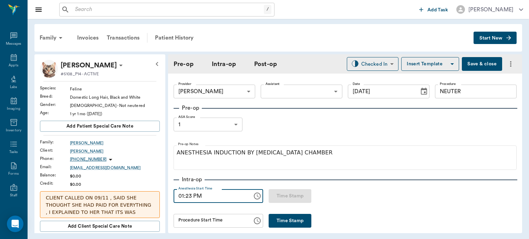
type input "01:23 PM"
click at [474, 64] on button "Save & close" at bounding box center [482, 64] width 40 height 14
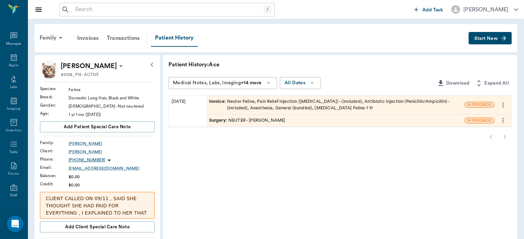
click at [14, 57] on icon at bounding box center [14, 57] width 6 height 7
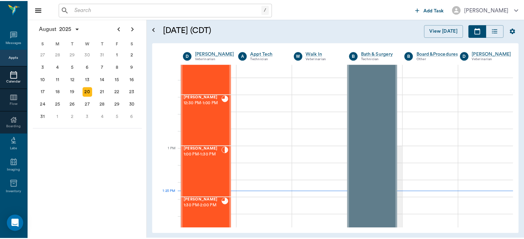
scroll to position [434, 0]
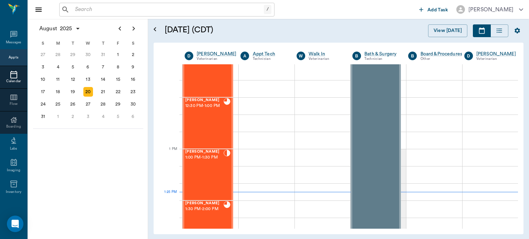
click at [205, 122] on div "[PERSON_NAME] 12:30 PM - 1:00 PM" at bounding box center [204, 123] width 38 height 50
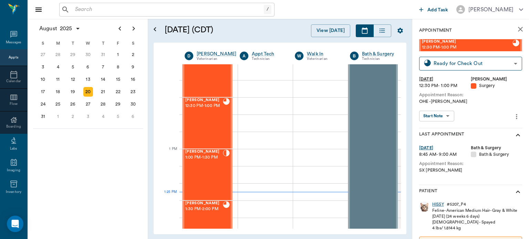
click at [441, 203] on div "HISSY" at bounding box center [438, 205] width 12 height 6
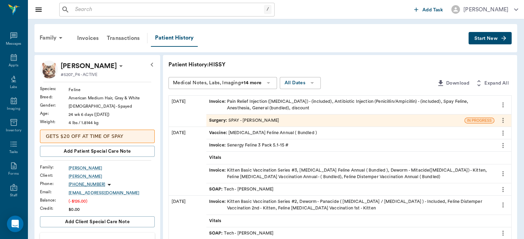
click at [220, 99] on span "Invoice :" at bounding box center [218, 104] width 18 height 13
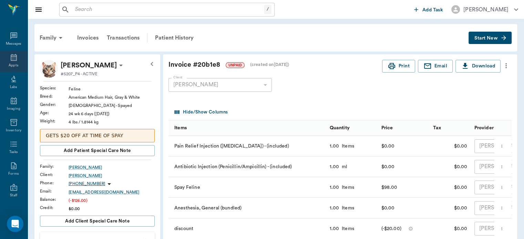
click at [11, 58] on icon at bounding box center [14, 57] width 6 height 7
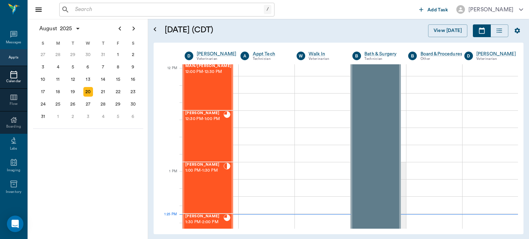
scroll to position [409, 0]
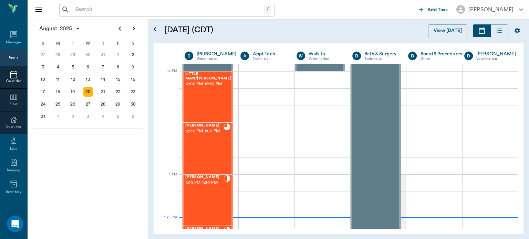
click at [211, 190] on div "[PERSON_NAME] 1:00 PM - 1:30 PM" at bounding box center [204, 200] width 38 height 50
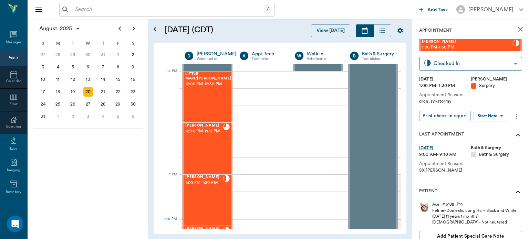
click at [496, 117] on body "/ ​ Add Task Dr. Bert Ellsworth Nectar Messages Appts Calendar Flow Boarding La…" at bounding box center [264, 119] width 529 height 239
click at [497, 142] on button "View Surgery" at bounding box center [485, 141] width 28 height 8
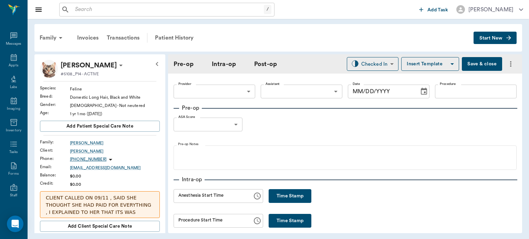
type input "63ec2f075fda476ae8351a4d"
type input "NEUTER"
type input "1"
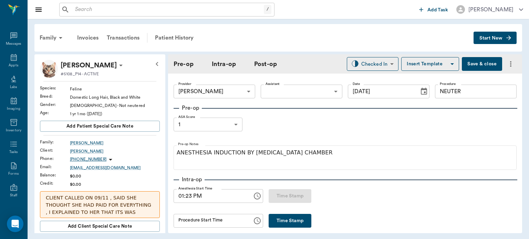
type input "[DATE]"
type input "01:23 PM"
click at [292, 87] on body "/ ​ Add Task Dr. Bert Ellsworth Nectar Messages Appts Labs Imaging Inventory Ta…" at bounding box center [264, 119] width 529 height 239
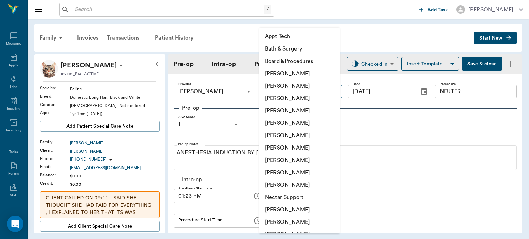
click at [295, 87] on li "[PERSON_NAME]" at bounding box center [299, 86] width 80 height 12
type input "642ef10e332a41444de2bad1"
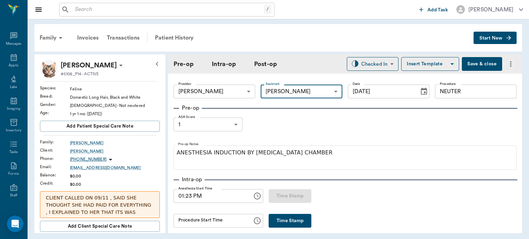
click at [293, 123] on div "Pre-op ASA Score 1 1 ASA Score Pre-op Notes ANESTHESIA INDUCTION BY ISOFLURANE …" at bounding box center [344, 137] width 343 height 66
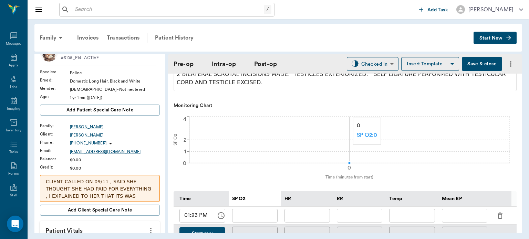
scroll to position [20, 0]
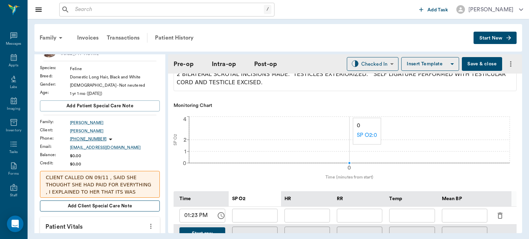
click at [121, 204] on span "Add client Special Care Note" at bounding box center [100, 206] width 64 height 8
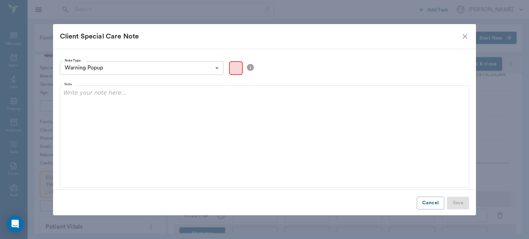
click at [463, 35] on icon "close" at bounding box center [464, 36] width 5 height 5
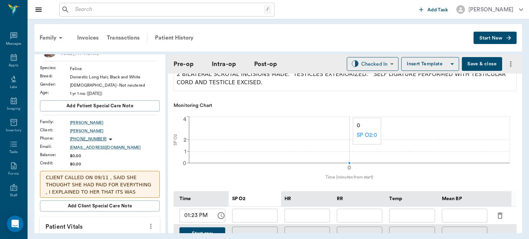
click at [124, 188] on p "CLIENT CALLED ON 09/11 , SAID SHE THOUGHT SHE HAD PAID FOR EVERYTHING , I EXPLA…" at bounding box center [100, 199] width 108 height 51
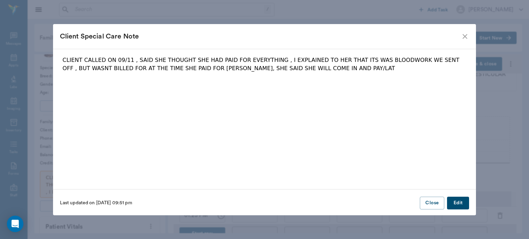
click at [457, 205] on button "Edit" at bounding box center [458, 203] width 22 height 13
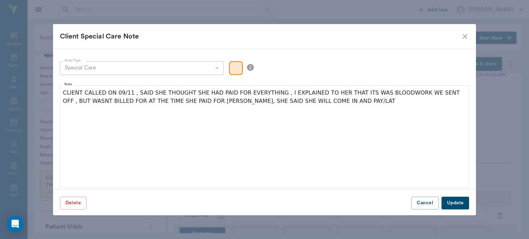
click at [467, 34] on icon "close" at bounding box center [465, 36] width 8 height 8
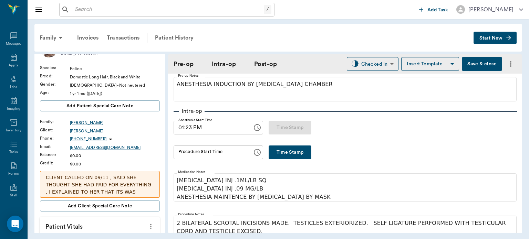
click at [285, 158] on button "Time Stamp" at bounding box center [289, 153] width 43 height 14
type input "01:36 PM"
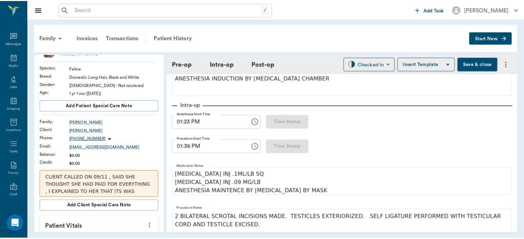
scroll to position [72, 0]
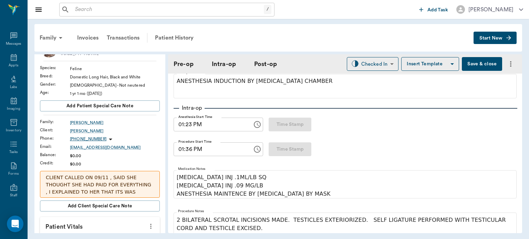
click at [200, 18] on div "/ ​ Add Task Dr. Bert Ellsworth" at bounding box center [278, 9] width 501 height 19
click at [484, 64] on button "Save & close" at bounding box center [482, 64] width 40 height 14
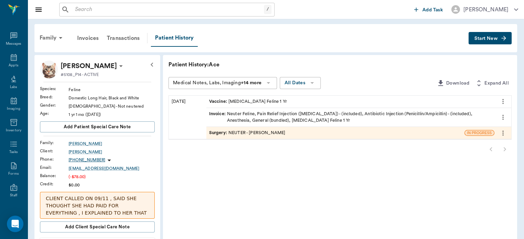
click at [219, 112] on span "Invoice :" at bounding box center [218, 117] width 18 height 13
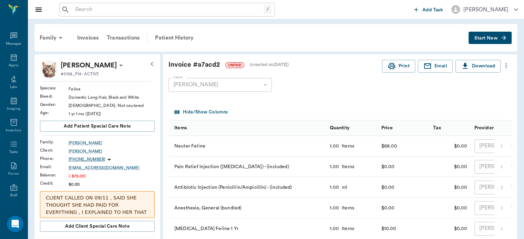
click at [183, 45] on div "Patient History" at bounding box center [174, 38] width 47 height 17
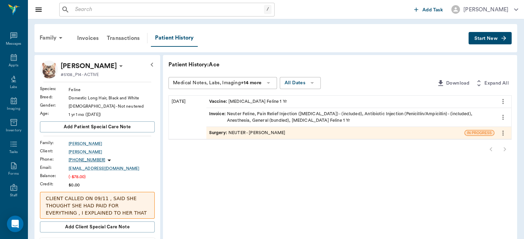
click at [221, 132] on span "Surgery :" at bounding box center [218, 133] width 19 height 7
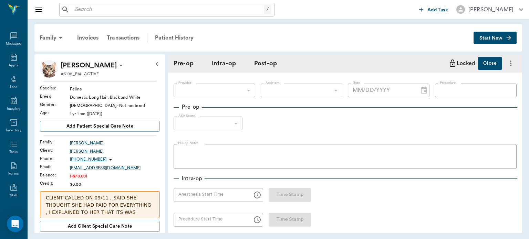
type input "63ec2f075fda476ae8351a4d"
type input "642ef10e332a41444de2bad1"
type input "NEUTER"
type input "1"
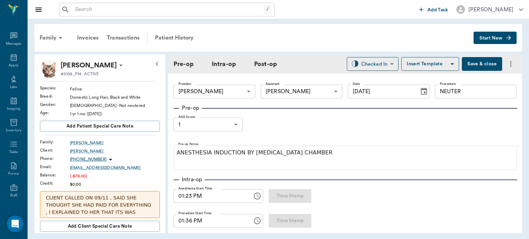
type input "[DATE]"
type input "01:23 PM"
type input "01:36 PM"
type input "READY_TO_CHECKOUT"
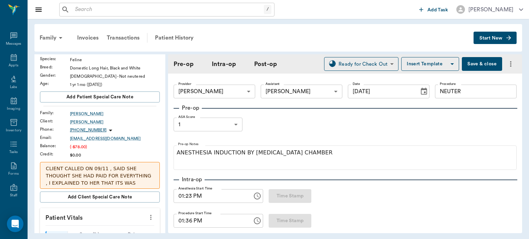
scroll to position [39, 0]
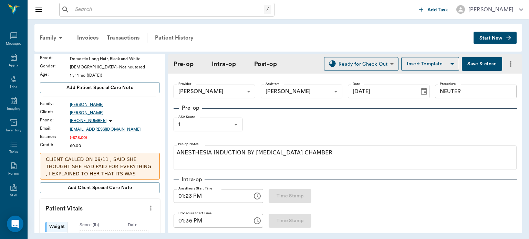
click at [137, 162] on p "CLIENT CALLED ON 09/11 , SAID SHE THOUGHT SHE HAD PAID FOR EVERYTHING , I EXPLA…" at bounding box center [100, 181] width 108 height 51
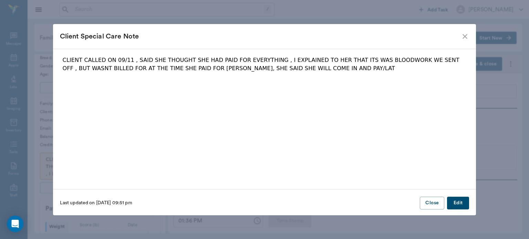
click at [463, 203] on button "Edit" at bounding box center [458, 203] width 22 height 13
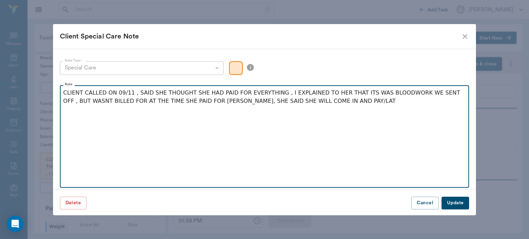
click at [337, 105] on p "CLIENT CALLED ON 09/11 , SAID SHE THOUGHT SHE HAD PAID FOR EVERYTHING , I EXPLA…" at bounding box center [264, 97] width 402 height 17
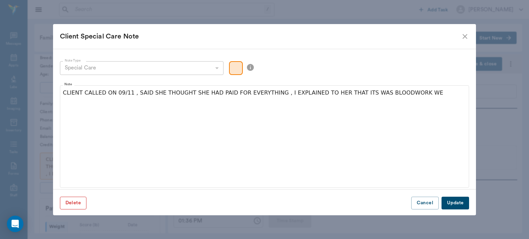
click at [84, 203] on button "Delete" at bounding box center [73, 203] width 27 height 13
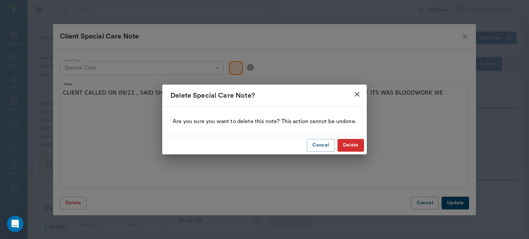
click at [347, 148] on button "Delete" at bounding box center [350, 145] width 27 height 13
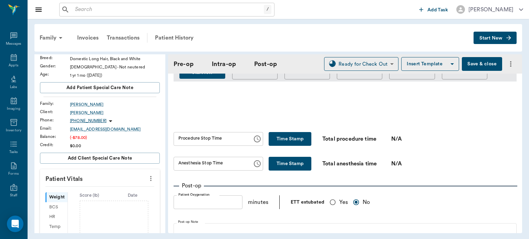
scroll to position [378, 0]
click at [293, 141] on button "Time Stamp" at bounding box center [289, 140] width 43 height 14
type input "01:37 PM"
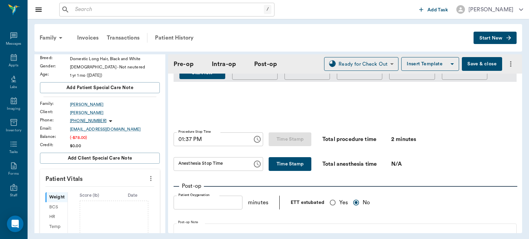
click at [288, 163] on button "Time Stamp" at bounding box center [289, 164] width 43 height 14
type input "01:37 PM"
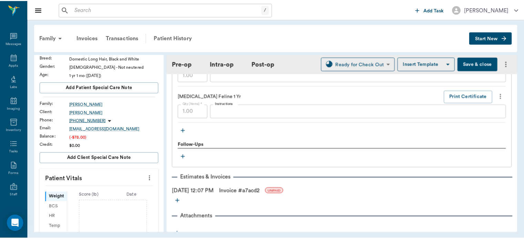
scroll to position [745, 0]
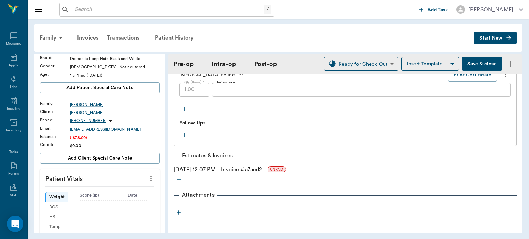
click at [260, 172] on link "Invoice # a7acd2" at bounding box center [241, 170] width 41 height 8
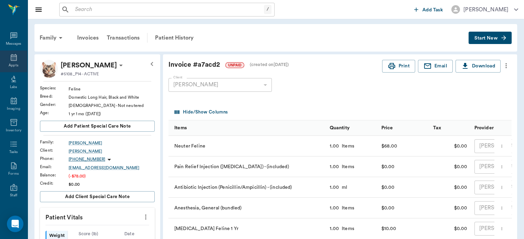
click at [11, 64] on div "Appts" at bounding box center [14, 65] width 10 height 5
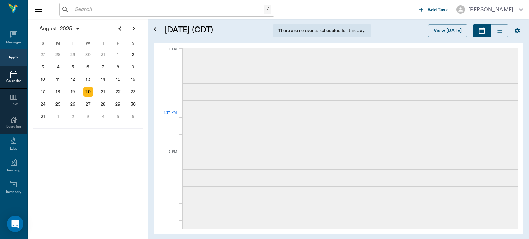
scroll to position [467, 0]
